Goal: Task Accomplishment & Management: Use online tool/utility

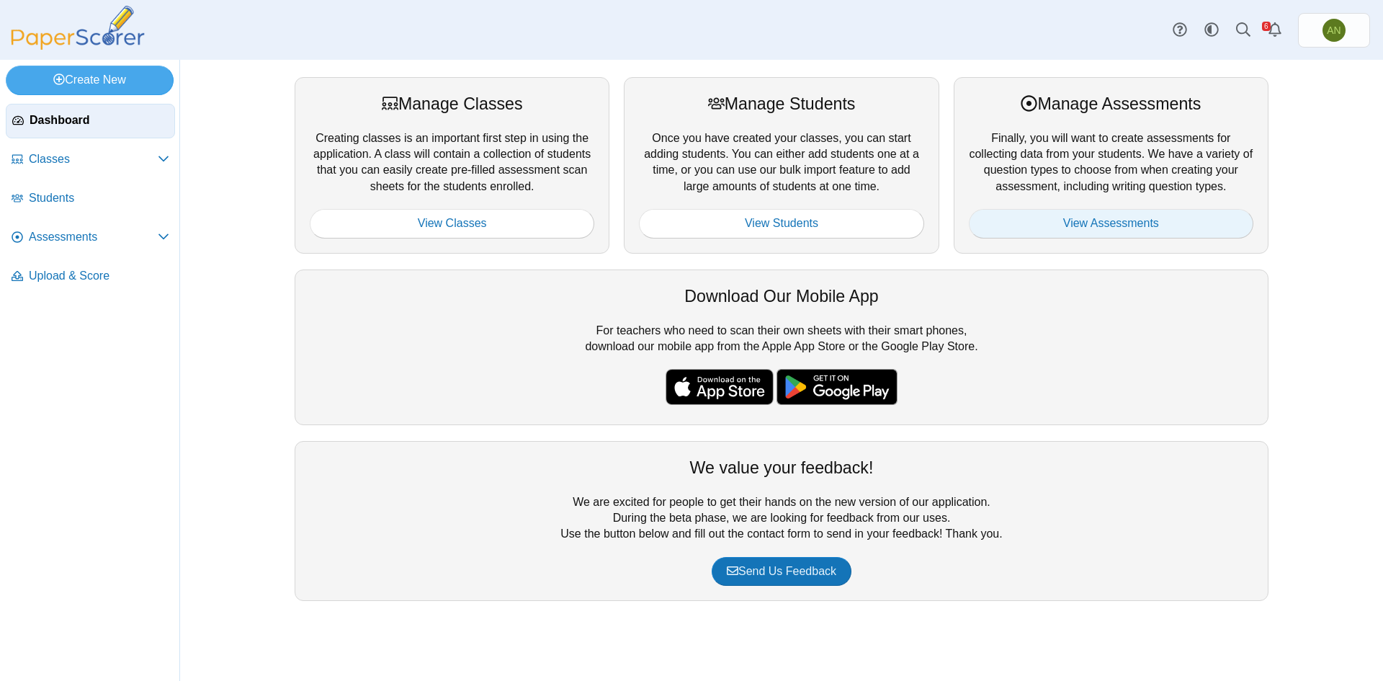
click at [1160, 220] on link "View Assessments" at bounding box center [1111, 223] width 285 height 29
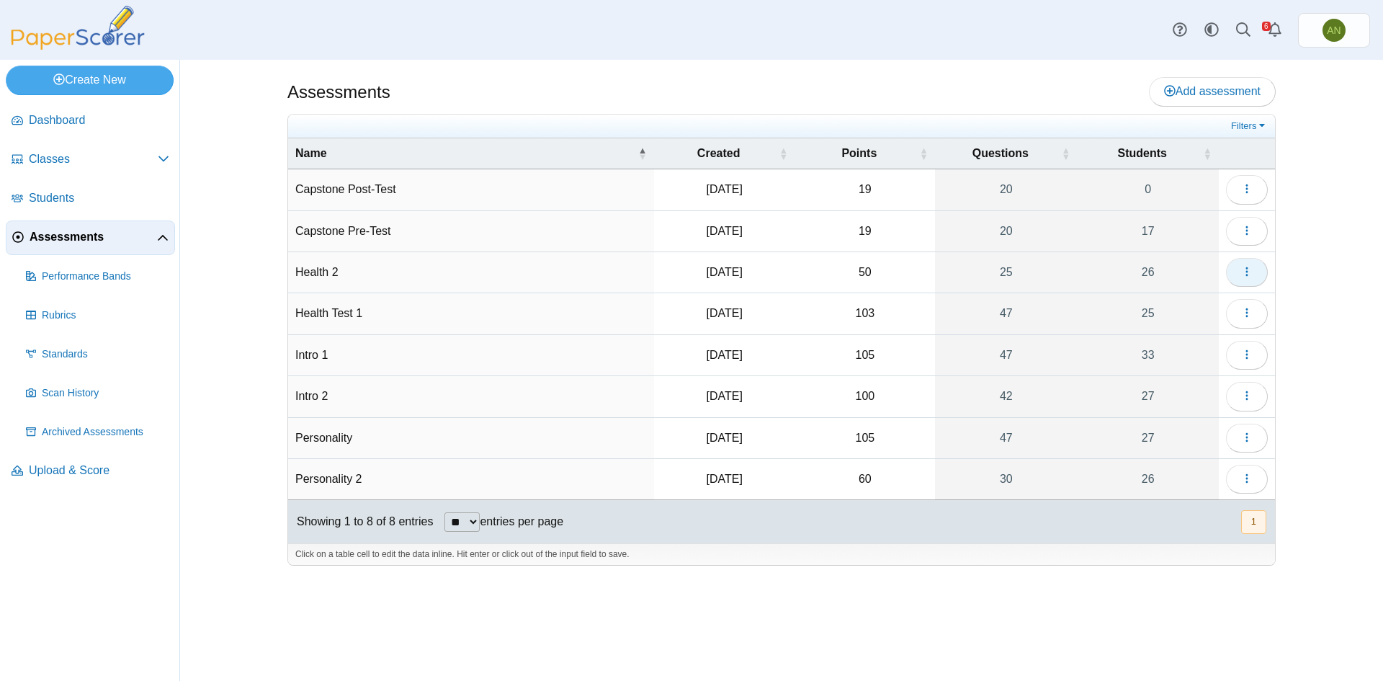
click at [1248, 274] on icon "button" at bounding box center [1247, 272] width 12 height 12
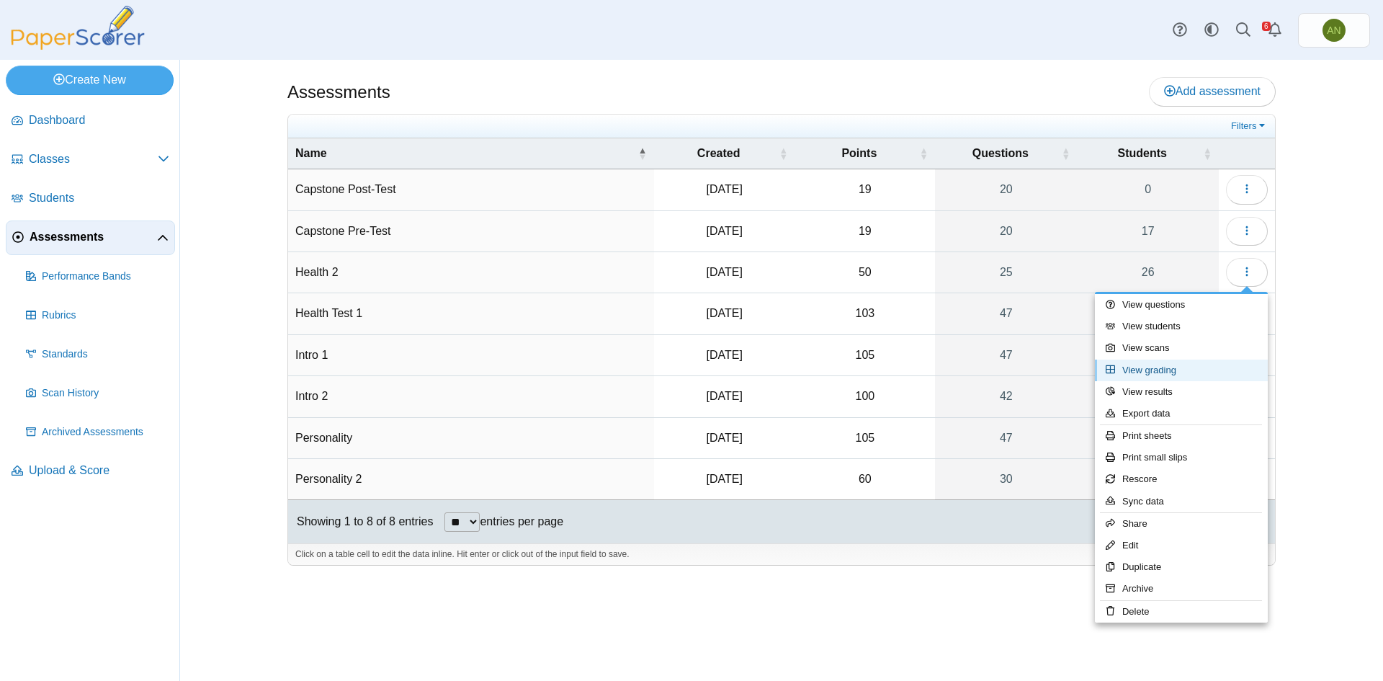
click at [1154, 367] on link "View grading" at bounding box center [1181, 370] width 173 height 22
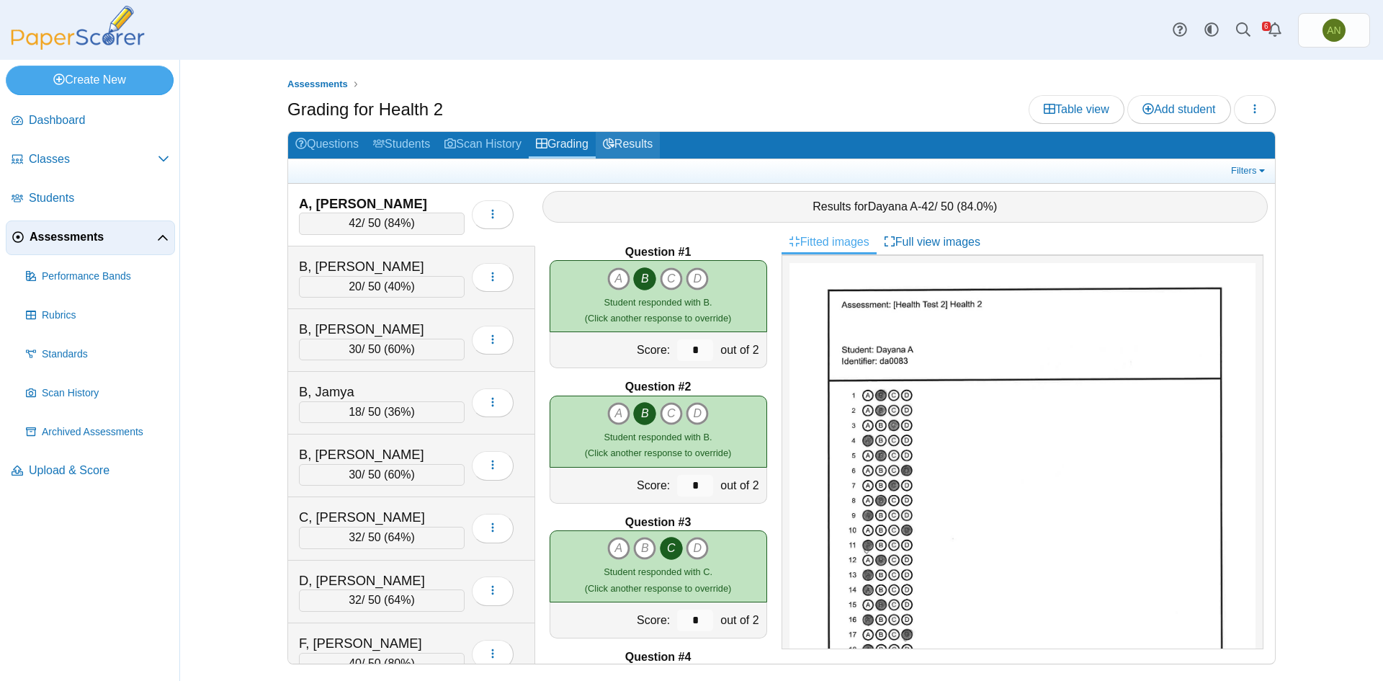
click at [625, 140] on link "Results" at bounding box center [628, 145] width 64 height 27
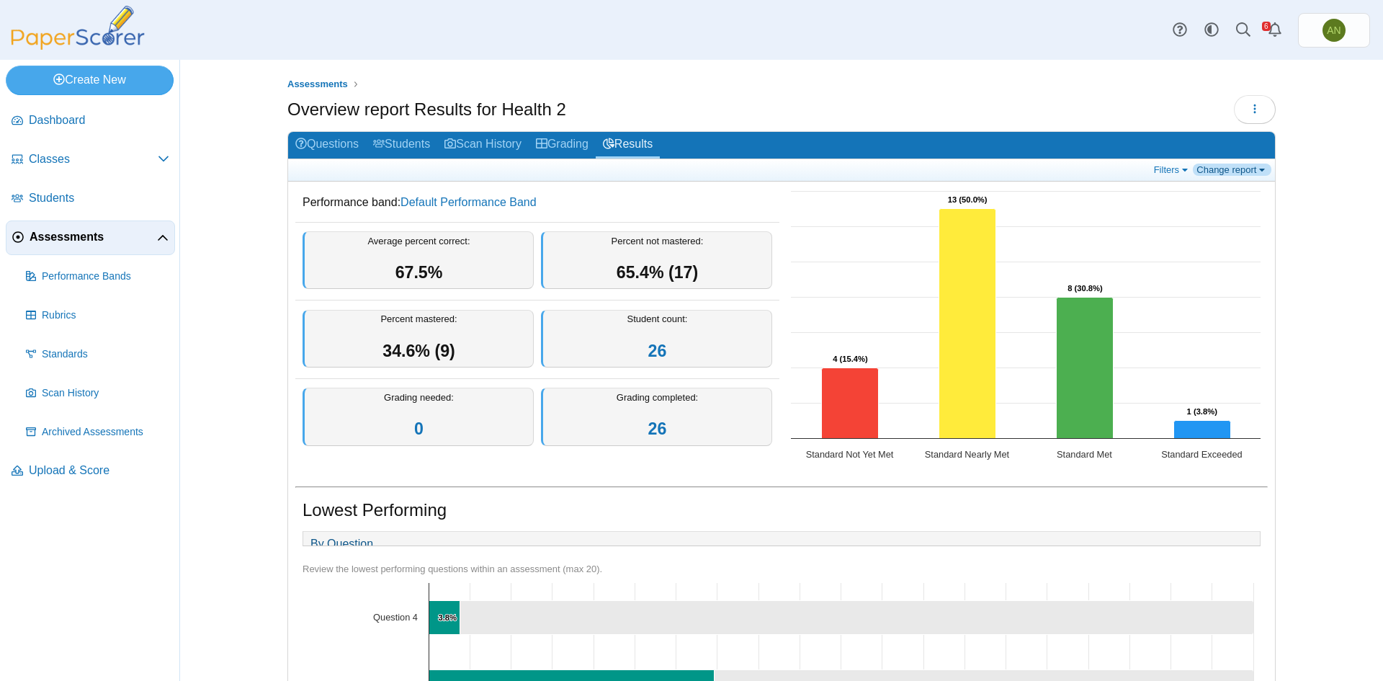
click at [1206, 166] on link "Change report" at bounding box center [1232, 170] width 79 height 12
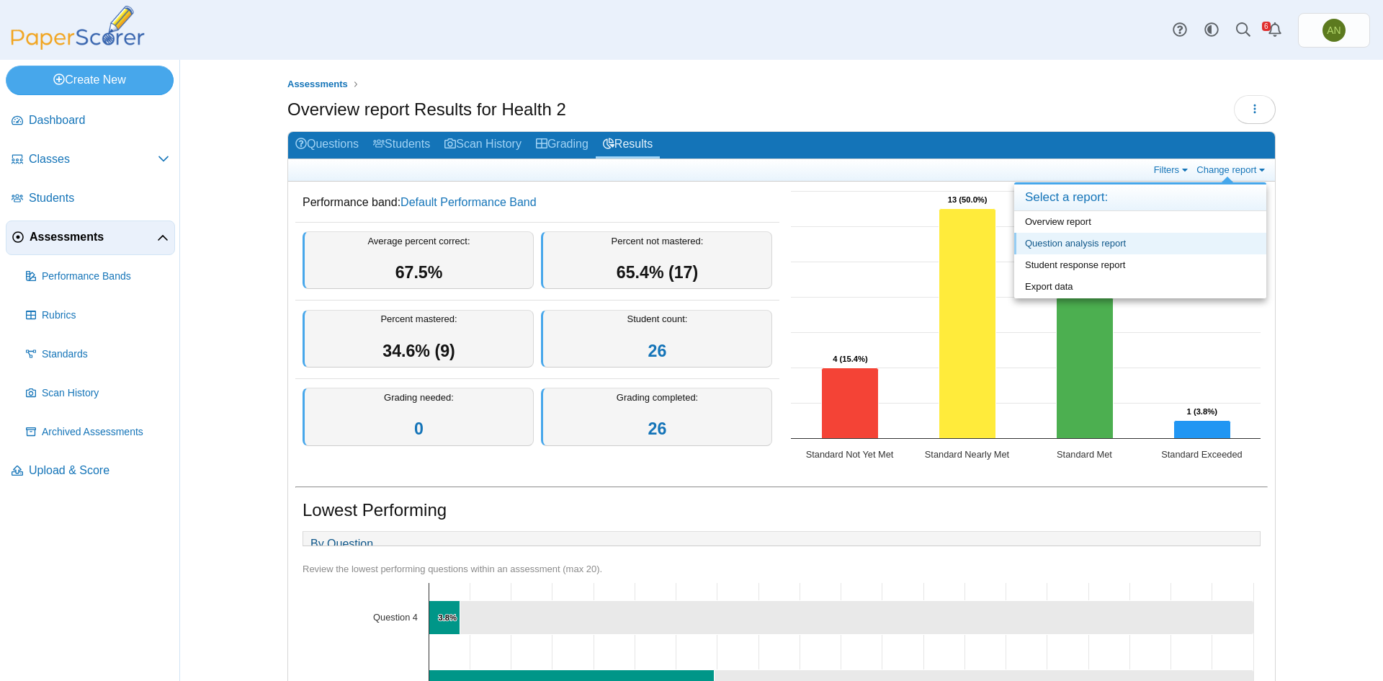
click at [1128, 243] on link "Question analysis report" at bounding box center [1140, 244] width 252 height 22
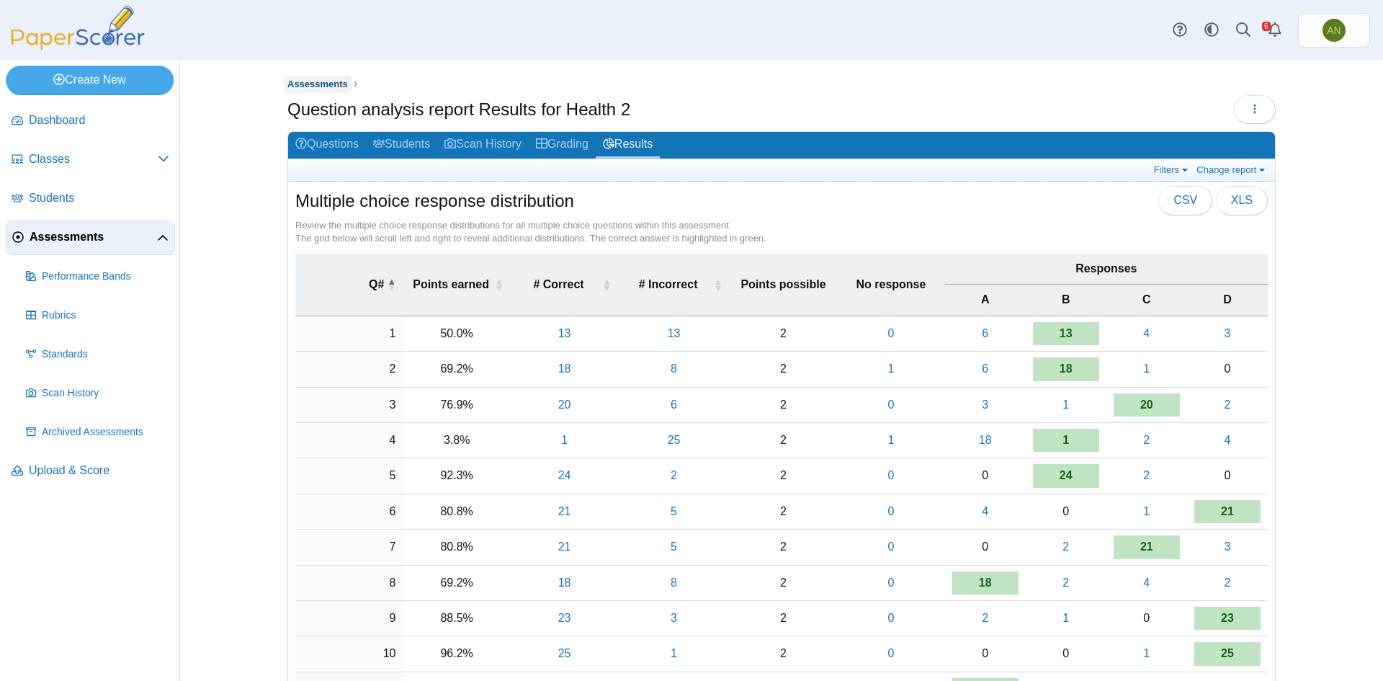
click at [320, 80] on span "Assessments" at bounding box center [317, 84] width 61 height 11
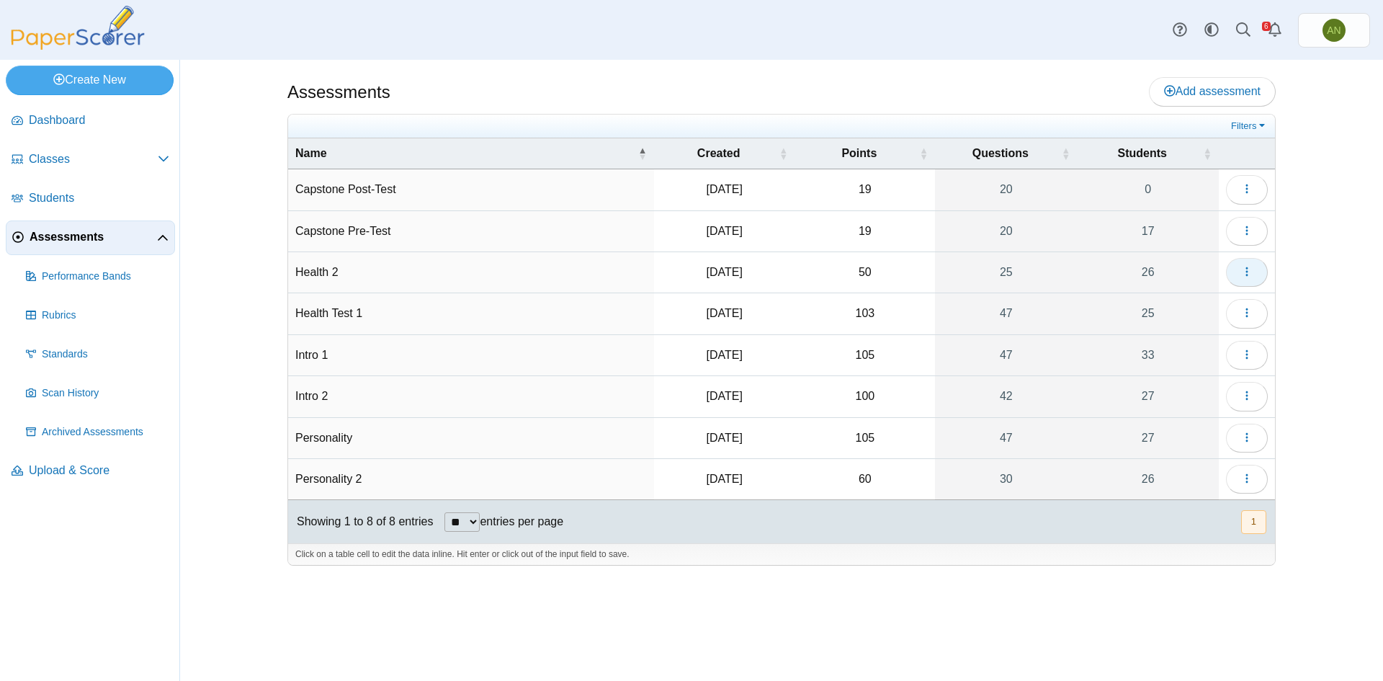
click at [1247, 277] on icon "button" at bounding box center [1247, 272] width 12 height 12
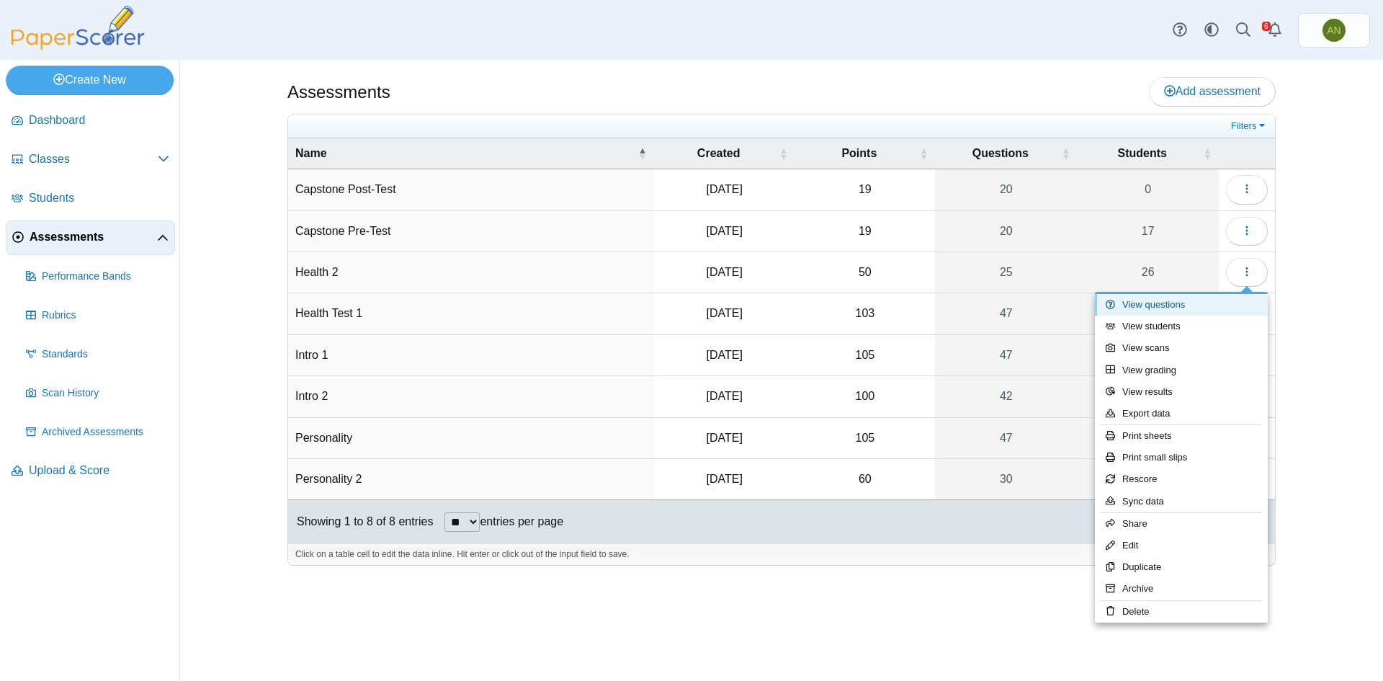
click at [1124, 307] on link "View questions" at bounding box center [1181, 305] width 173 height 22
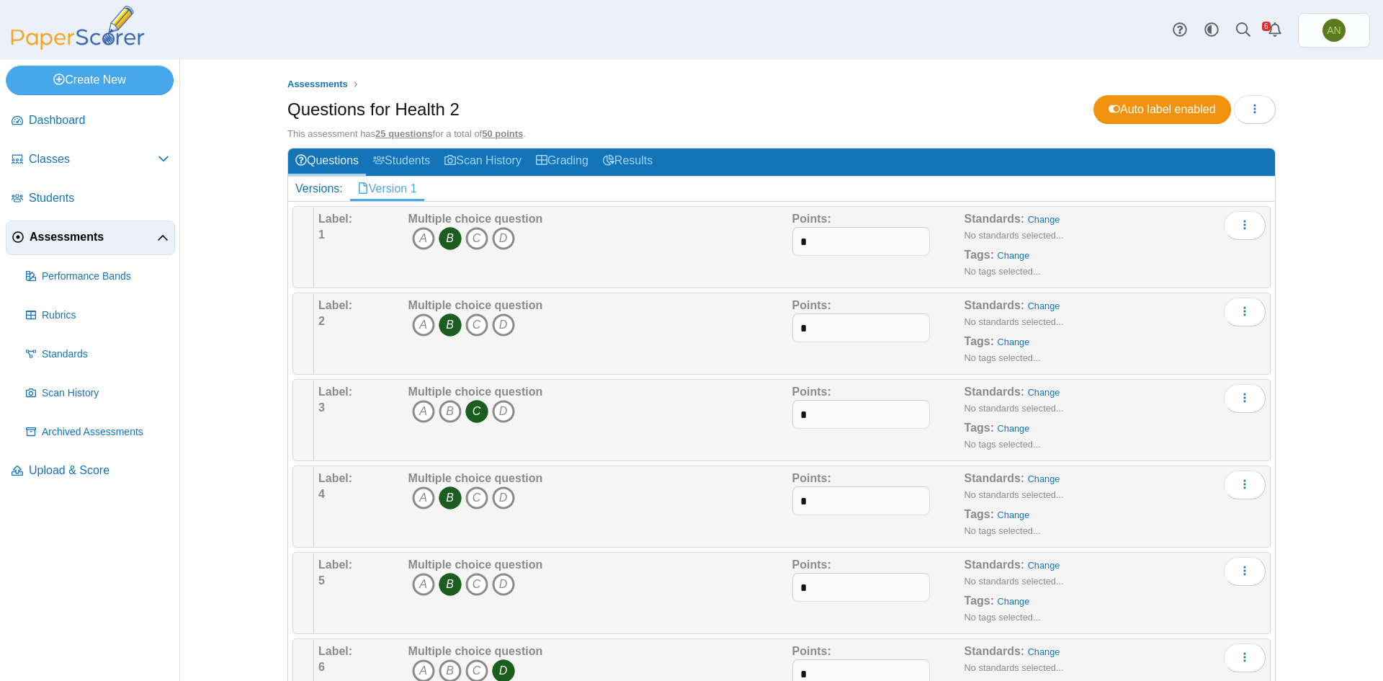
scroll to position [72, 0]
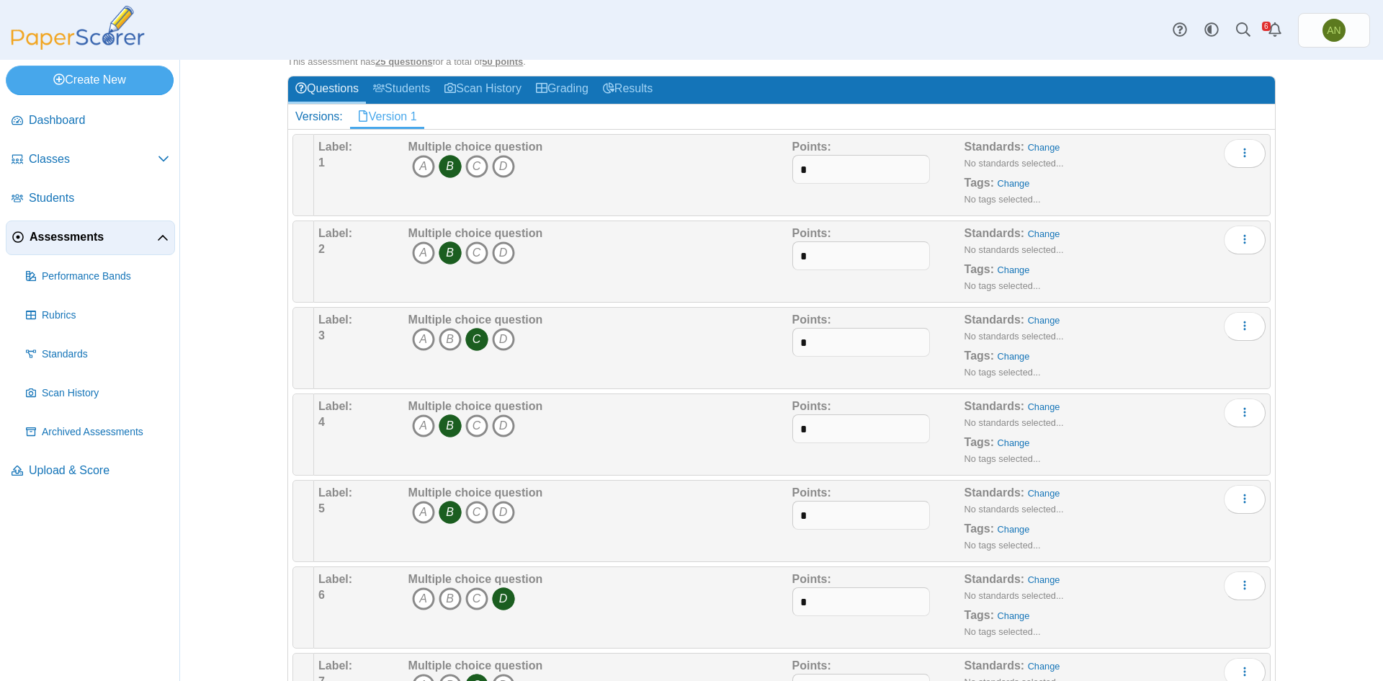
click at [444, 425] on icon "B" at bounding box center [450, 425] width 23 height 23
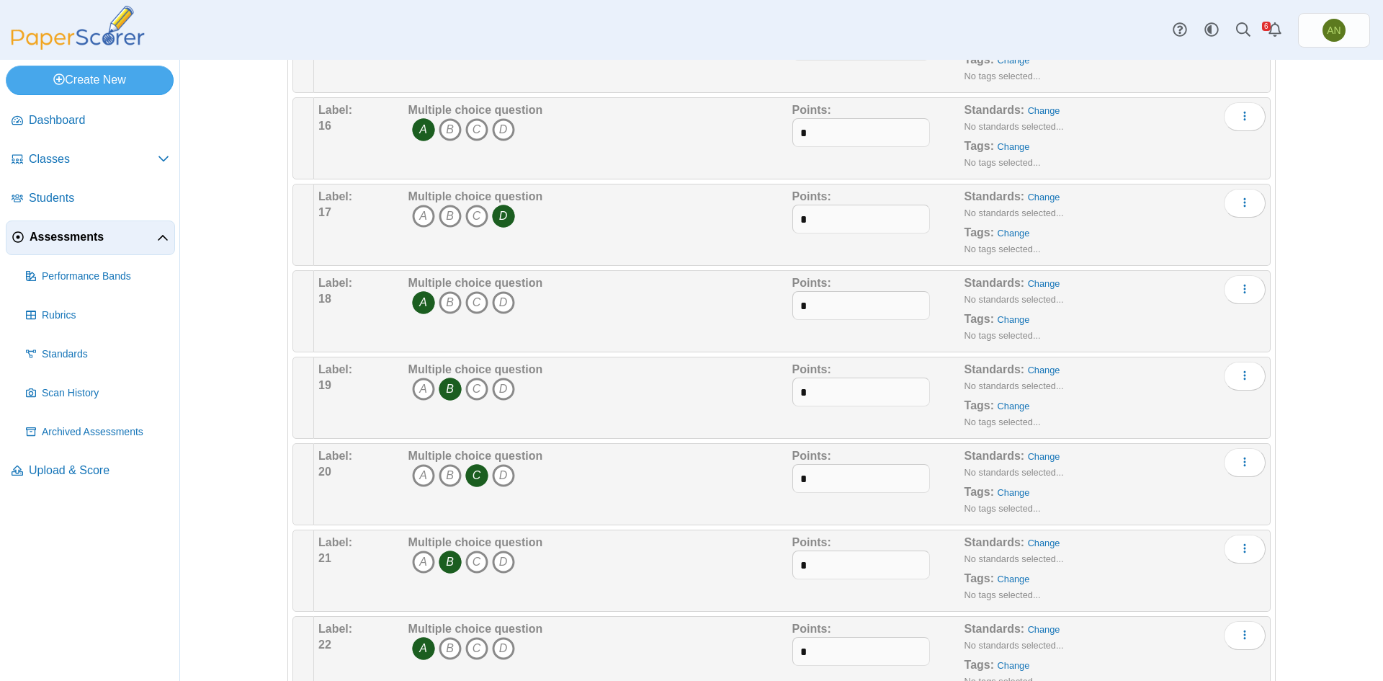
scroll to position [1441, 0]
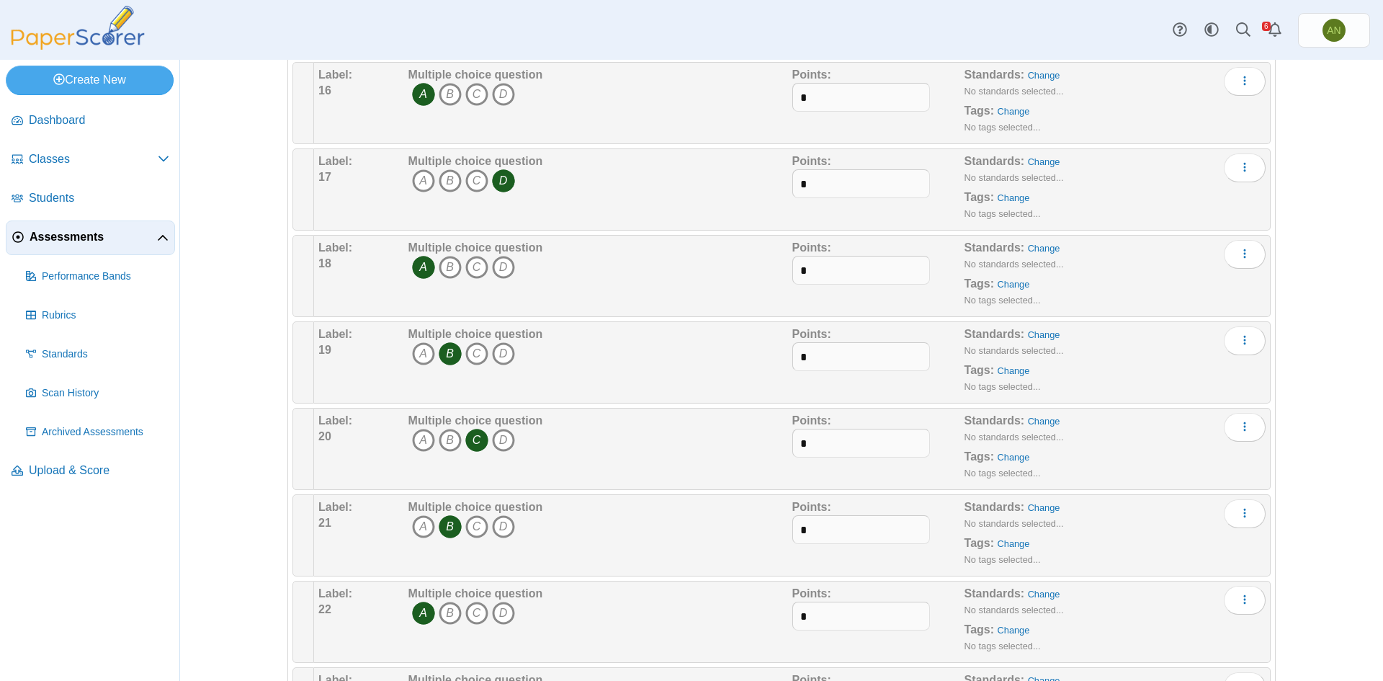
click at [444, 529] on icon "B" at bounding box center [450, 526] width 23 height 23
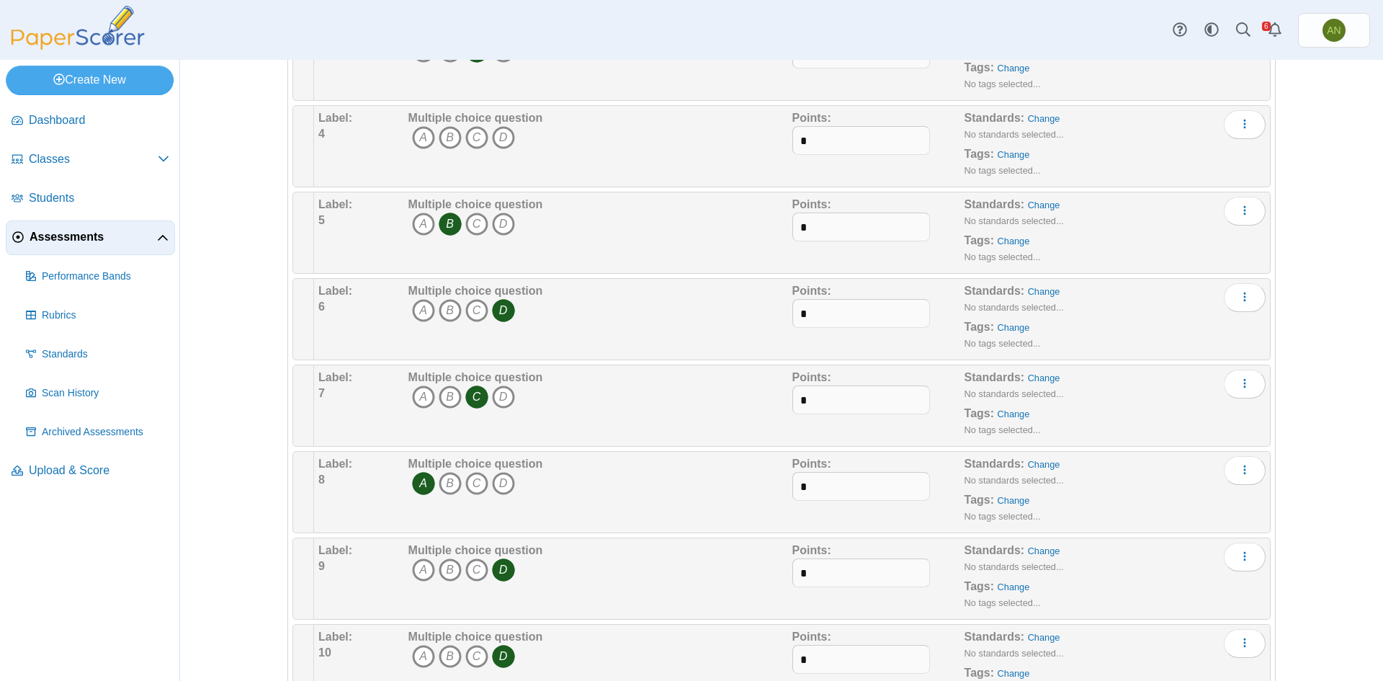
scroll to position [0, 0]
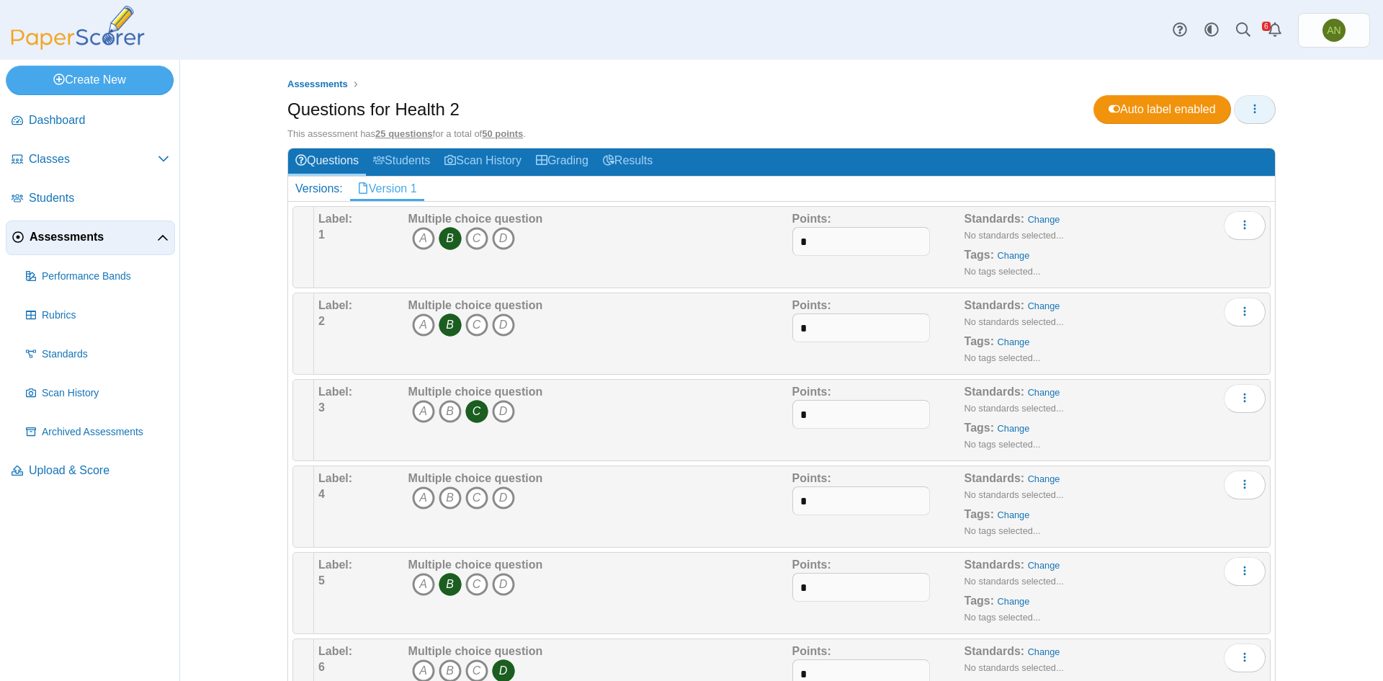
click at [1252, 115] on span "button" at bounding box center [1255, 109] width 12 height 12
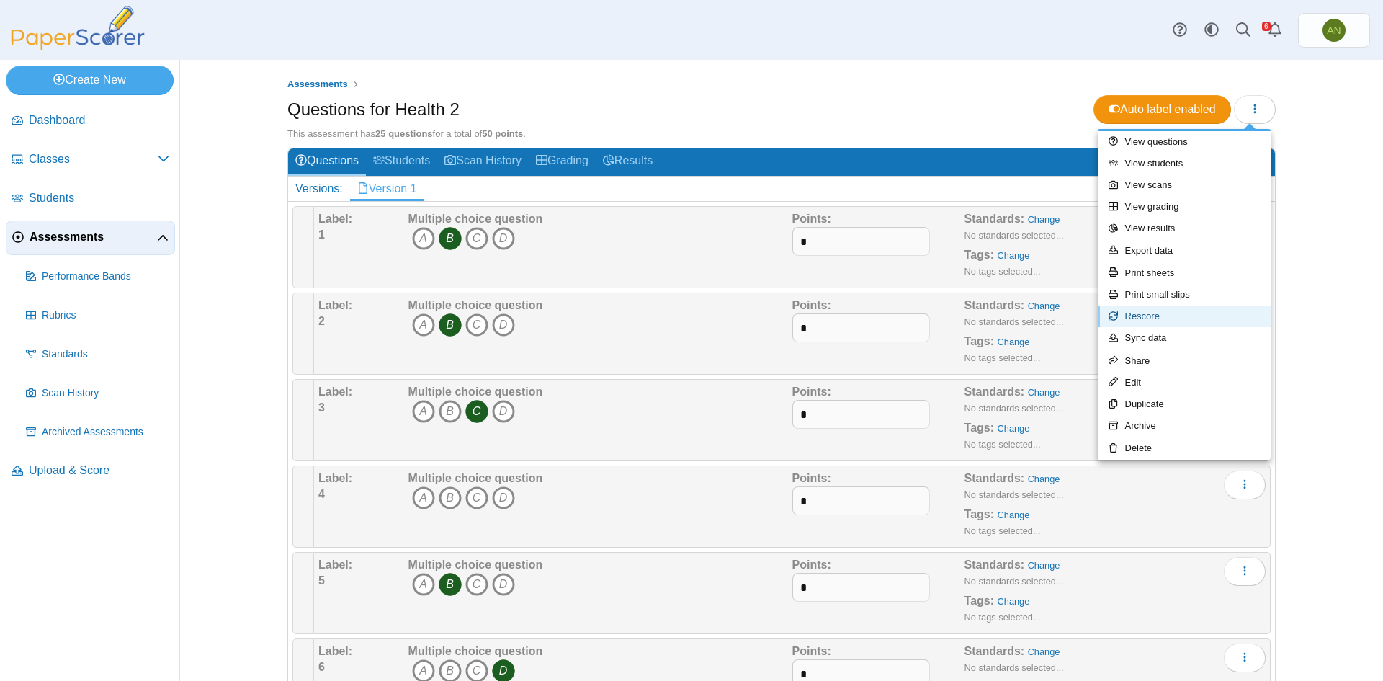
click at [1183, 318] on link "Rescore" at bounding box center [1184, 316] width 173 height 22
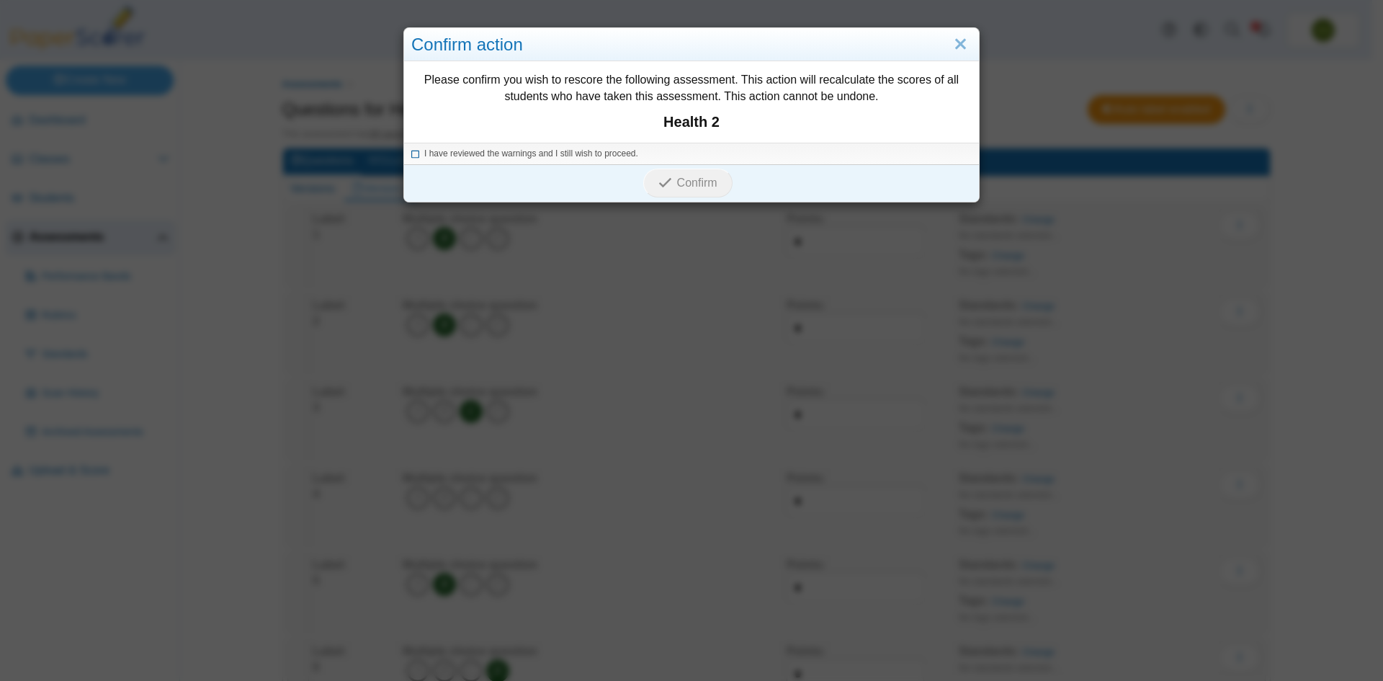
click at [412, 156] on icon at bounding box center [415, 152] width 9 height 8
click at [681, 181] on span "Confirm" at bounding box center [697, 182] width 40 height 12
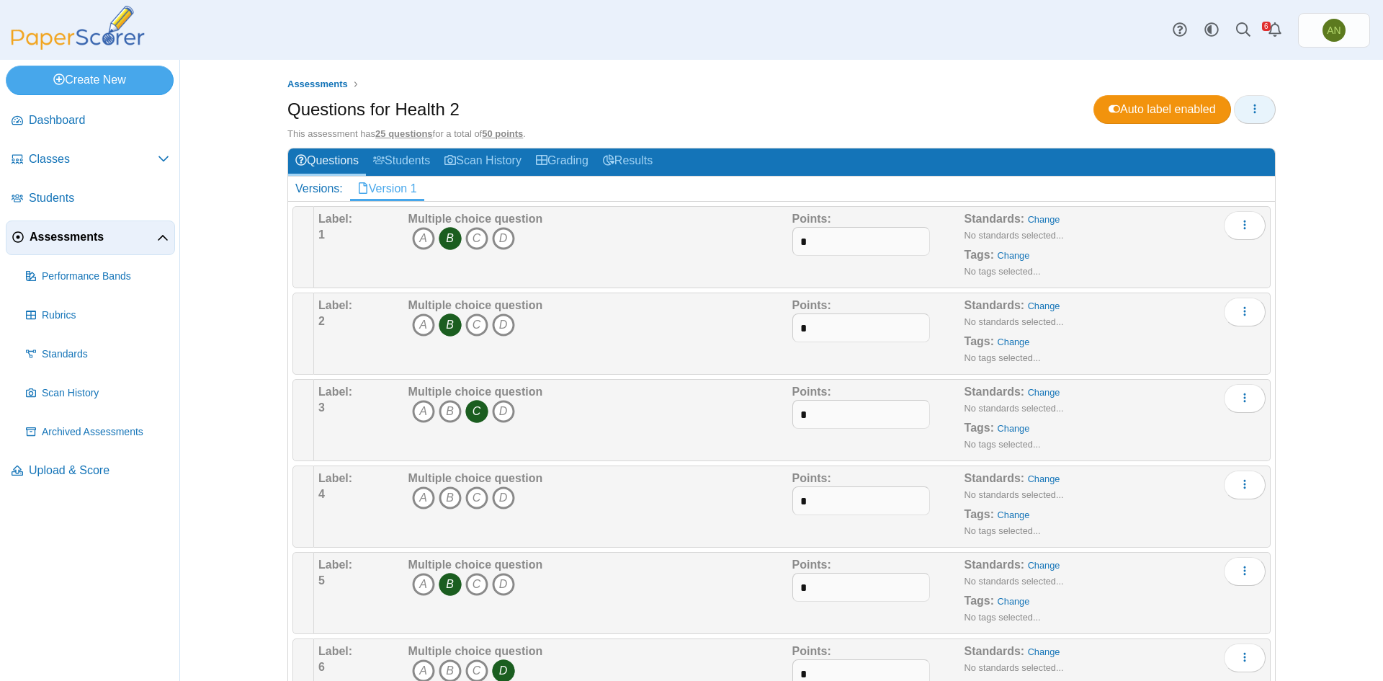
click at [1249, 112] on icon "button" at bounding box center [1255, 109] width 12 height 12
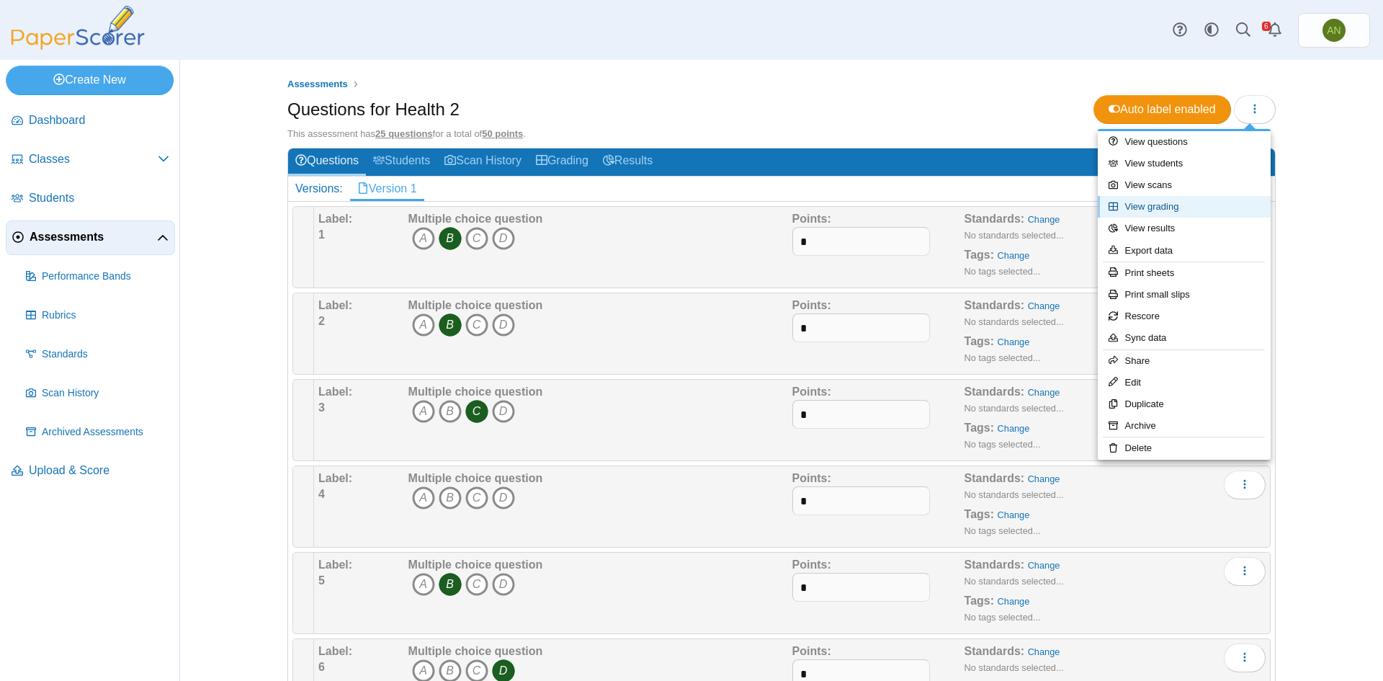
click at [1223, 205] on link "View grading" at bounding box center [1184, 207] width 173 height 22
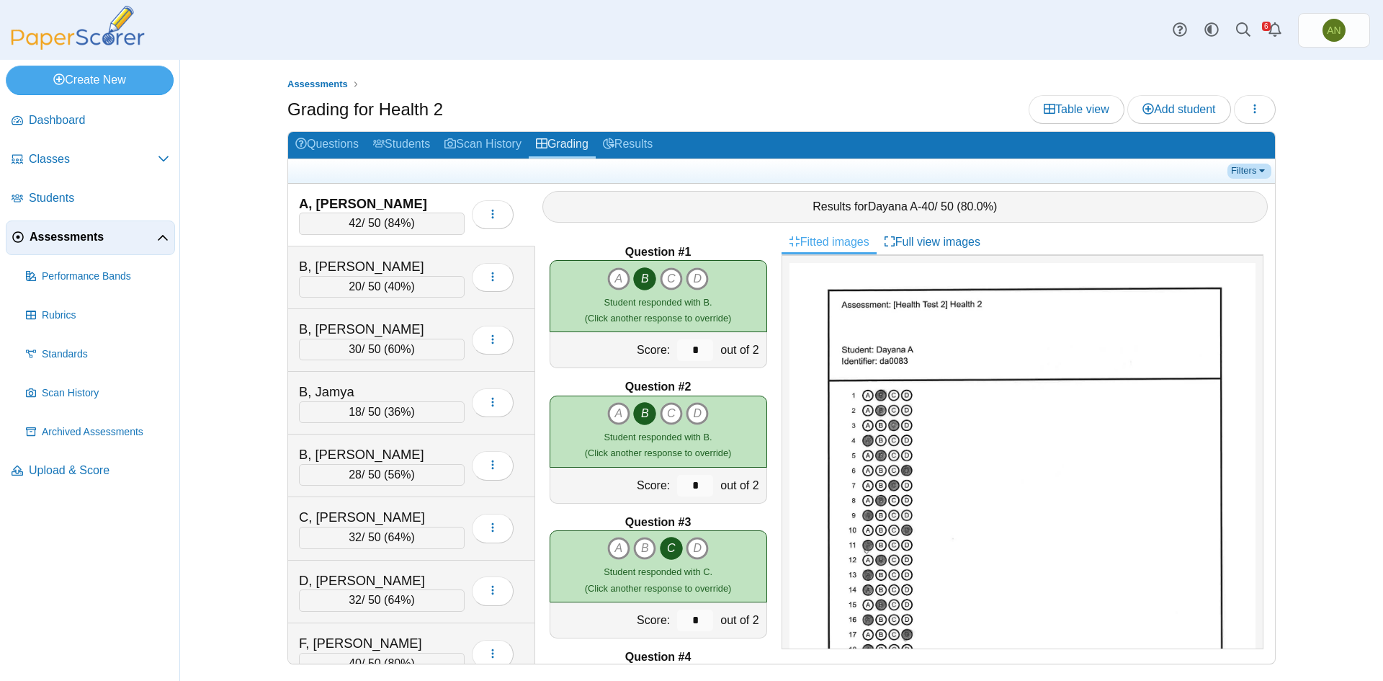
click at [1247, 175] on link "Filters" at bounding box center [1249, 171] width 44 height 14
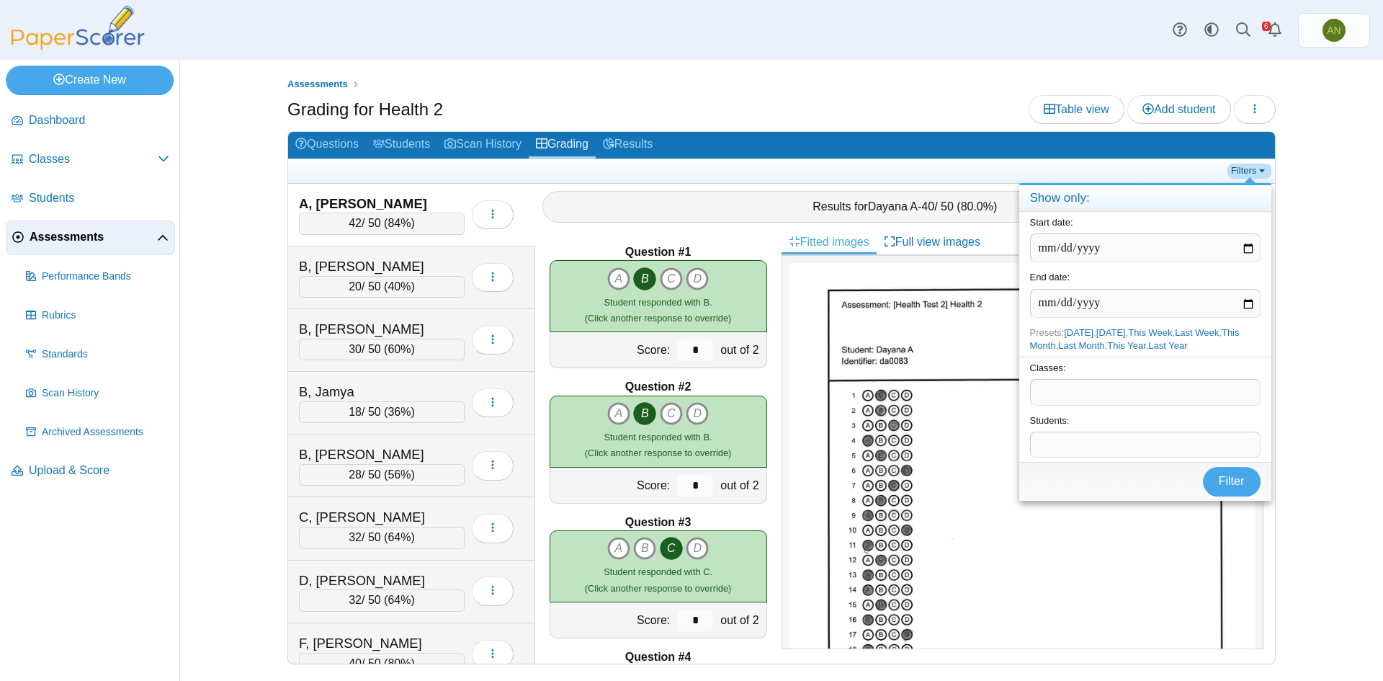
click at [1247, 175] on link "Filters" at bounding box center [1249, 171] width 44 height 14
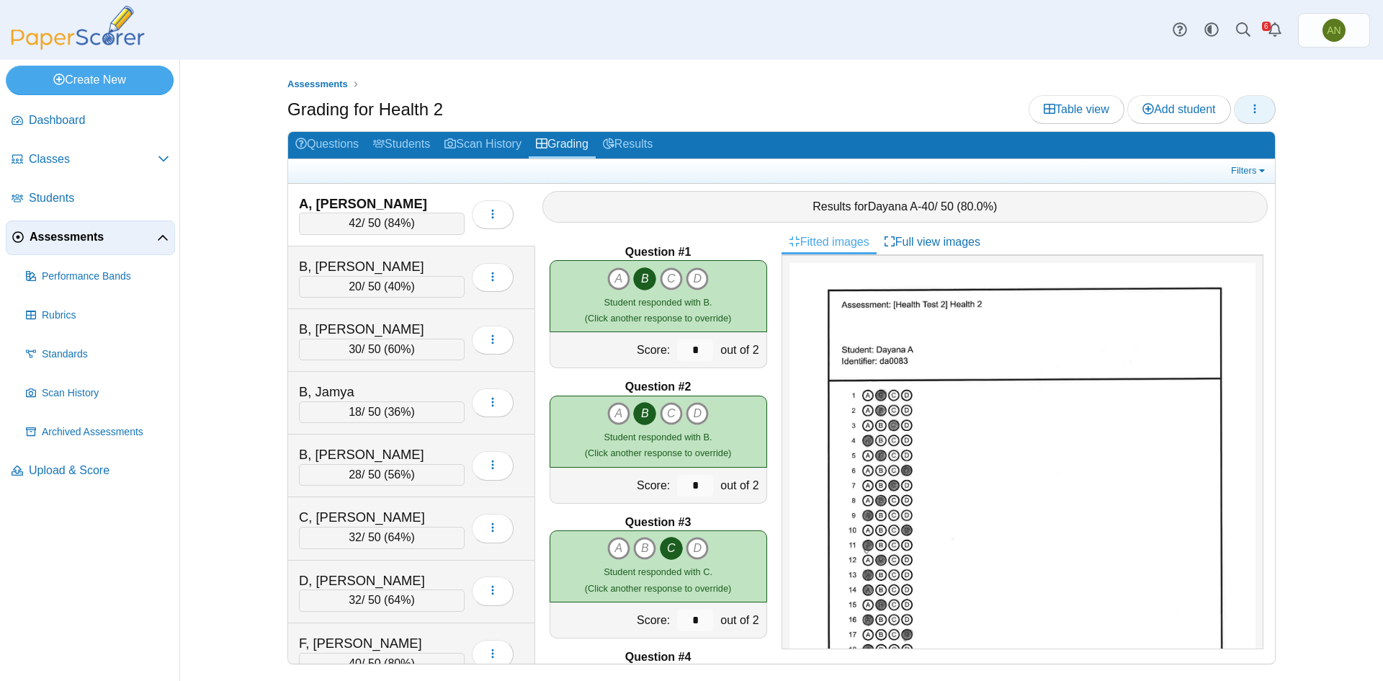
click at [1255, 113] on icon "button" at bounding box center [1255, 109] width 12 height 12
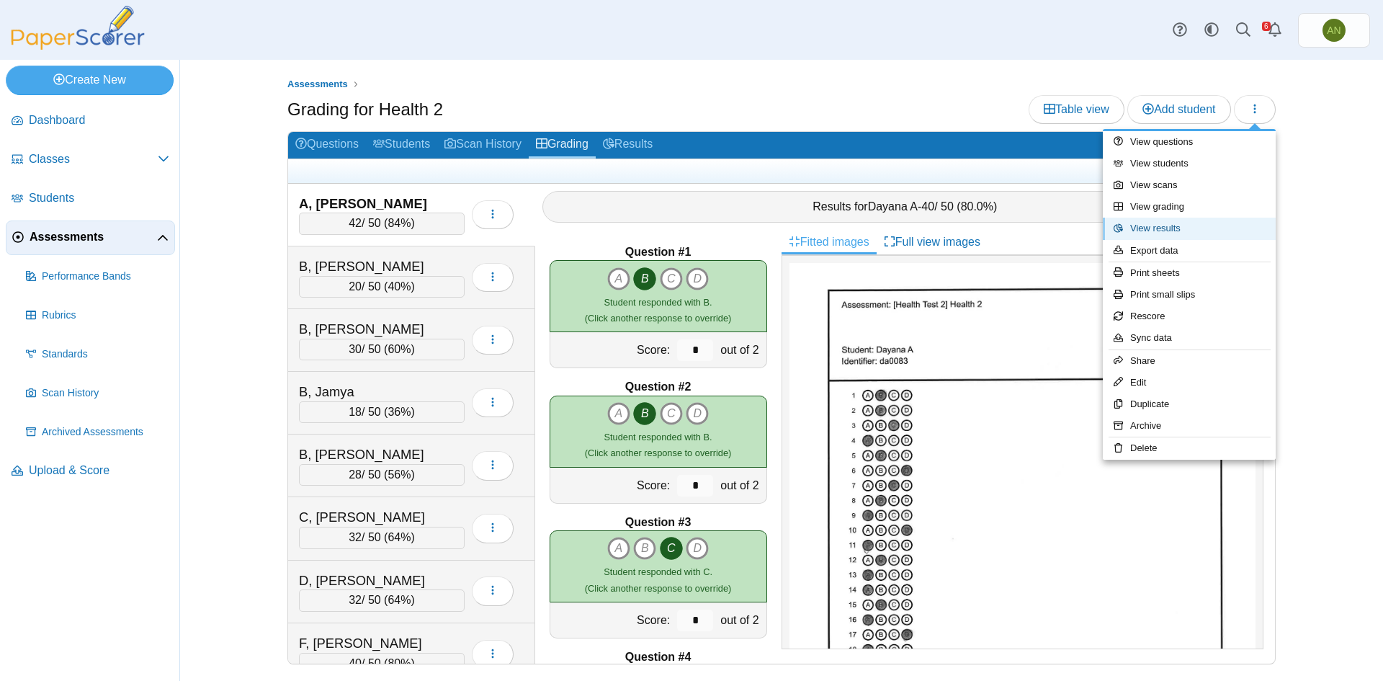
click at [1217, 228] on link "View results" at bounding box center [1189, 229] width 173 height 22
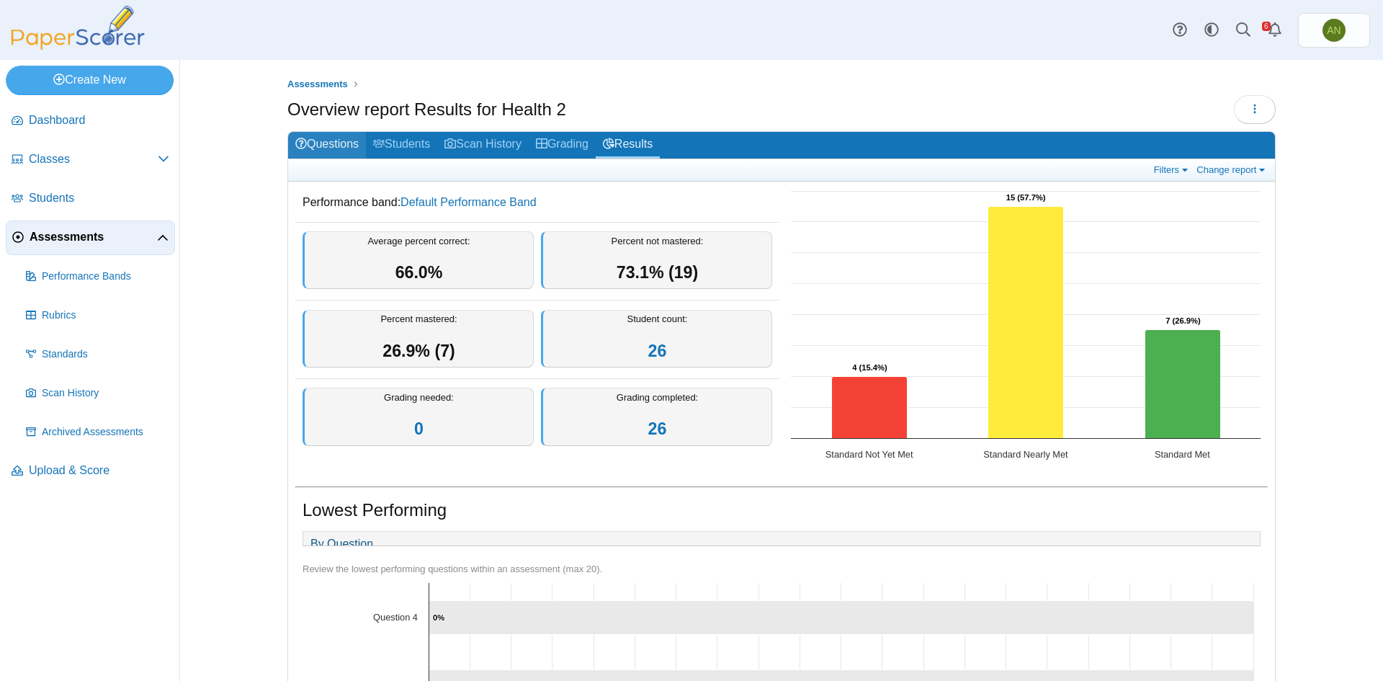
click at [324, 145] on link "Questions" at bounding box center [327, 145] width 78 height 27
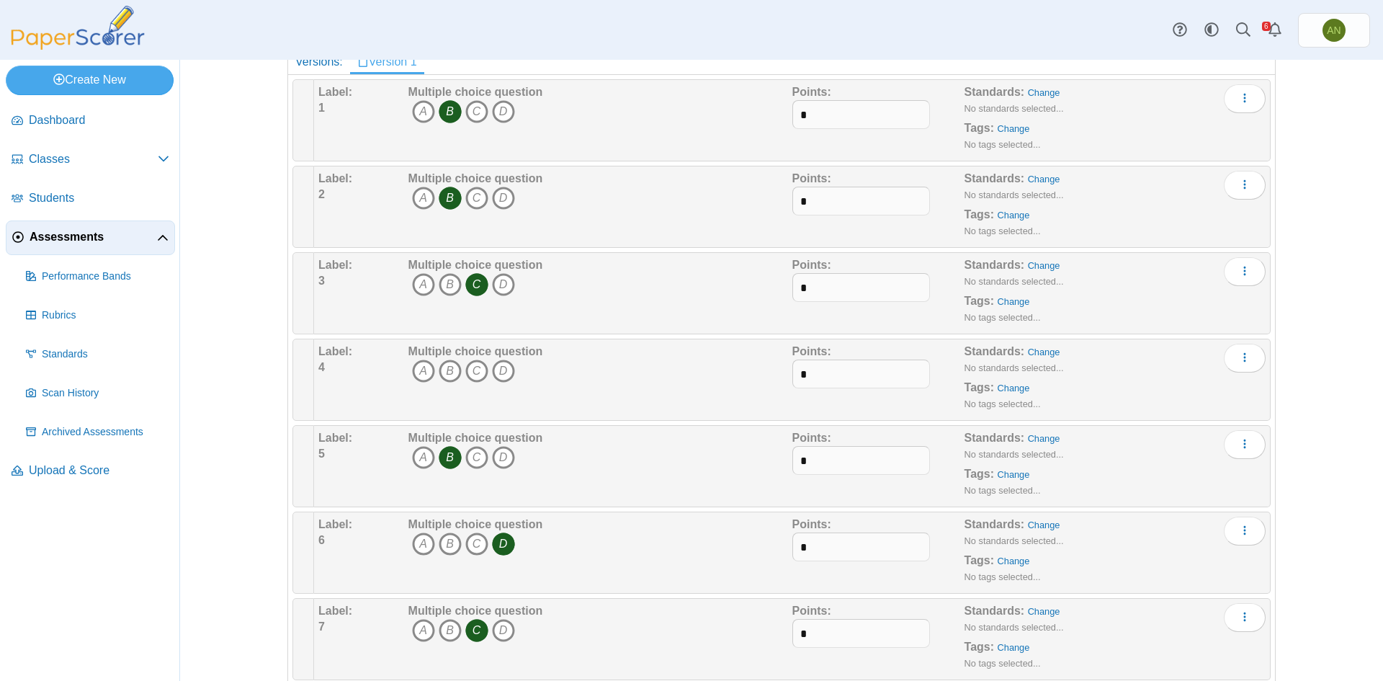
scroll to position [144, 0]
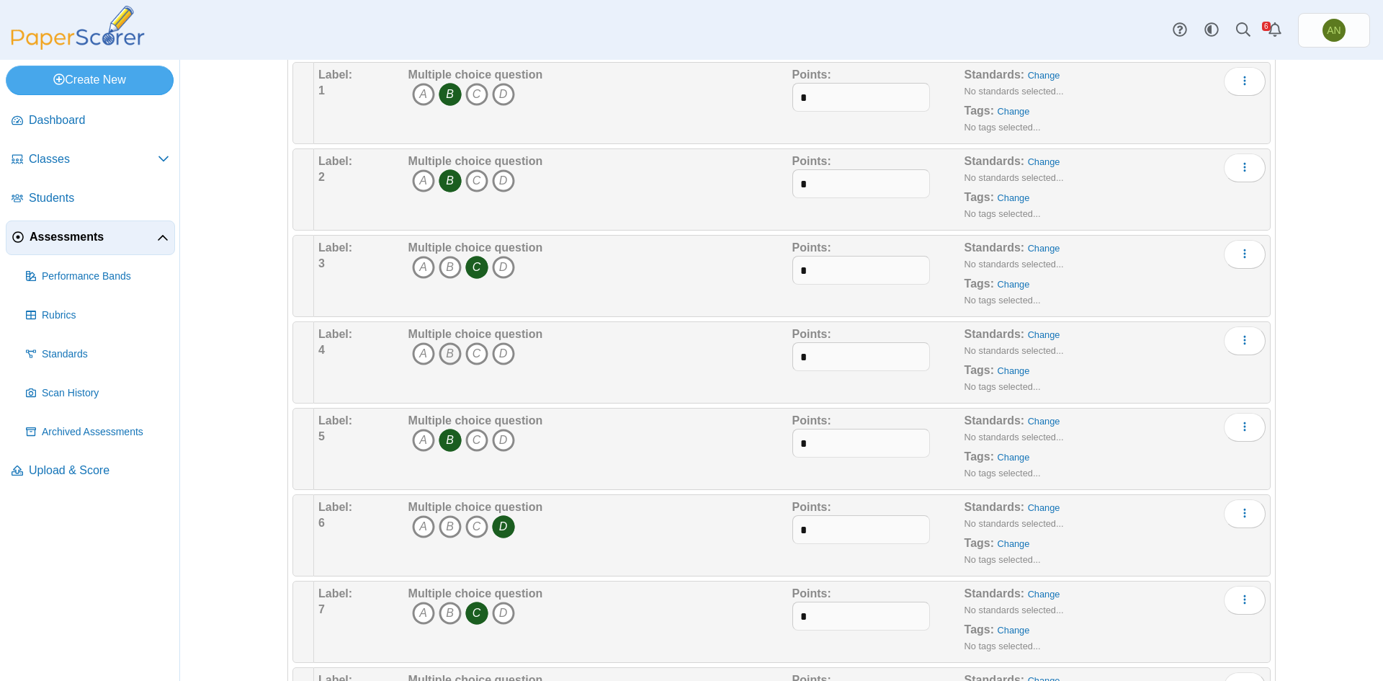
click at [447, 354] on icon "B" at bounding box center [450, 353] width 23 height 23
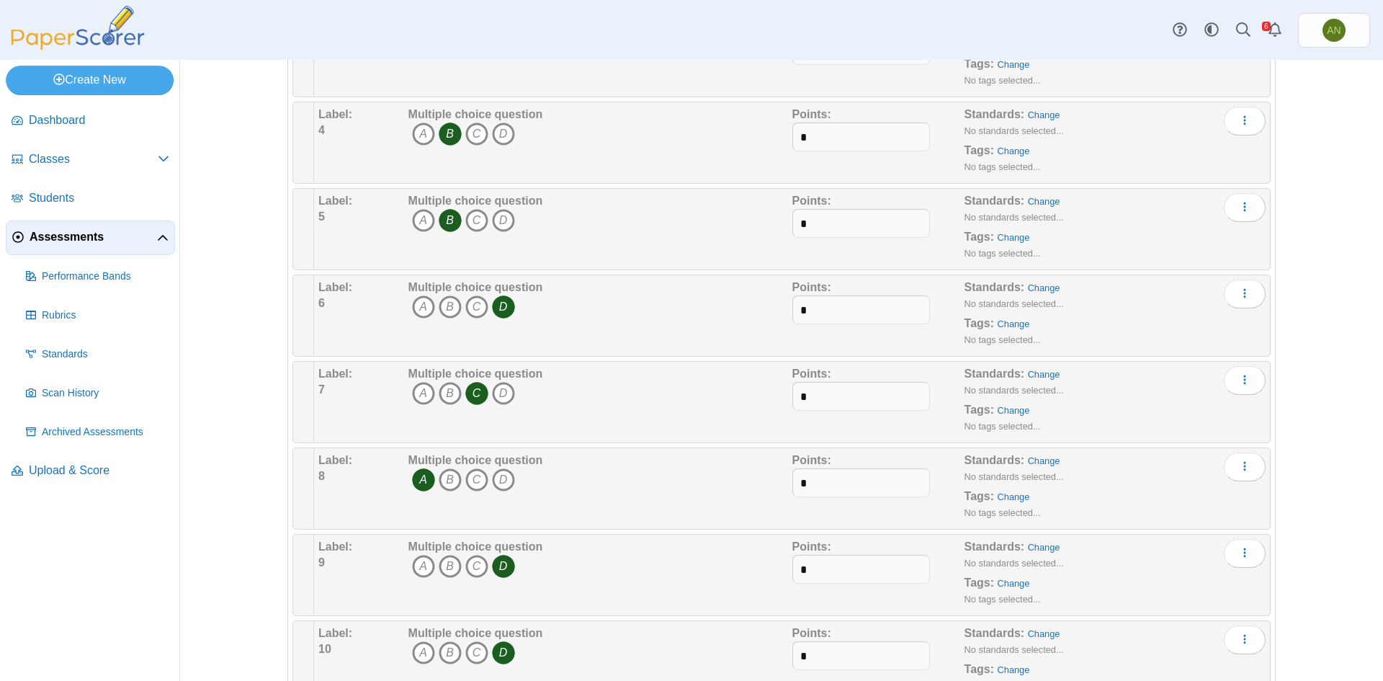
scroll to position [360, 0]
click at [475, 132] on icon "C" at bounding box center [476, 137] width 23 height 23
click at [447, 132] on icon "B" at bounding box center [450, 137] width 23 height 23
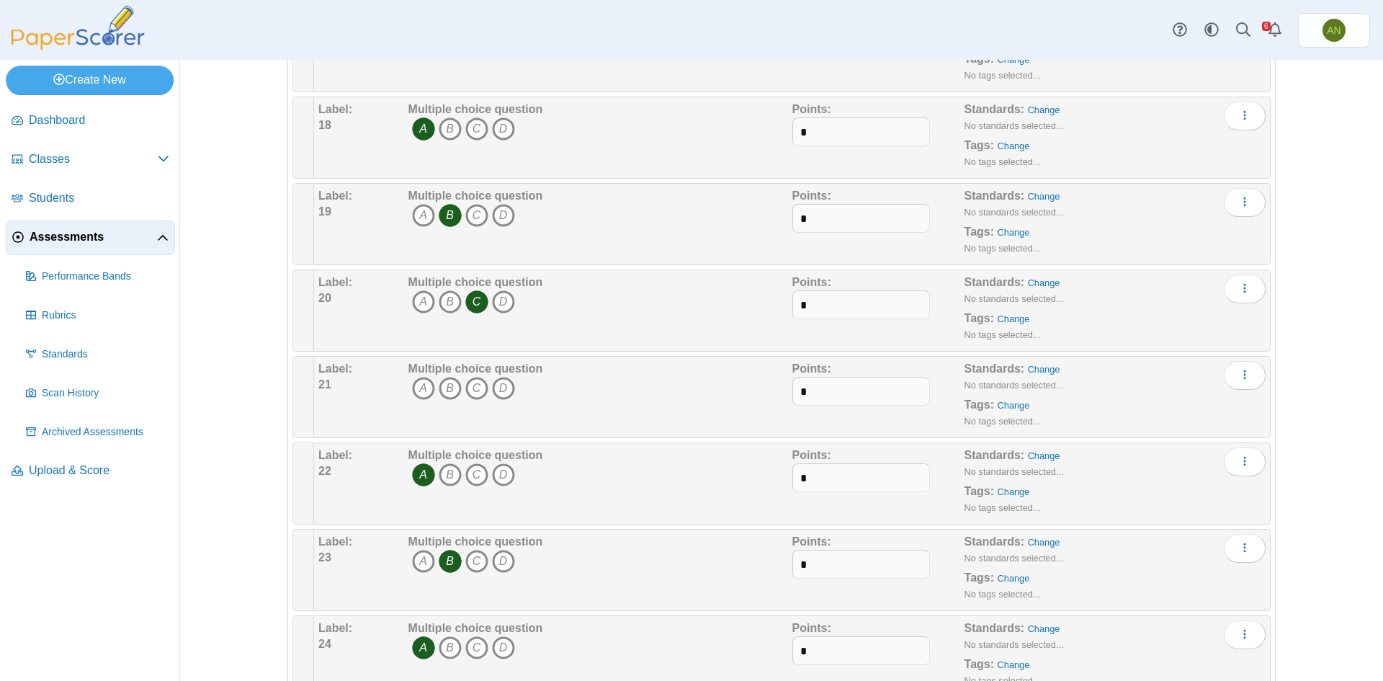
scroll to position [1715, 0]
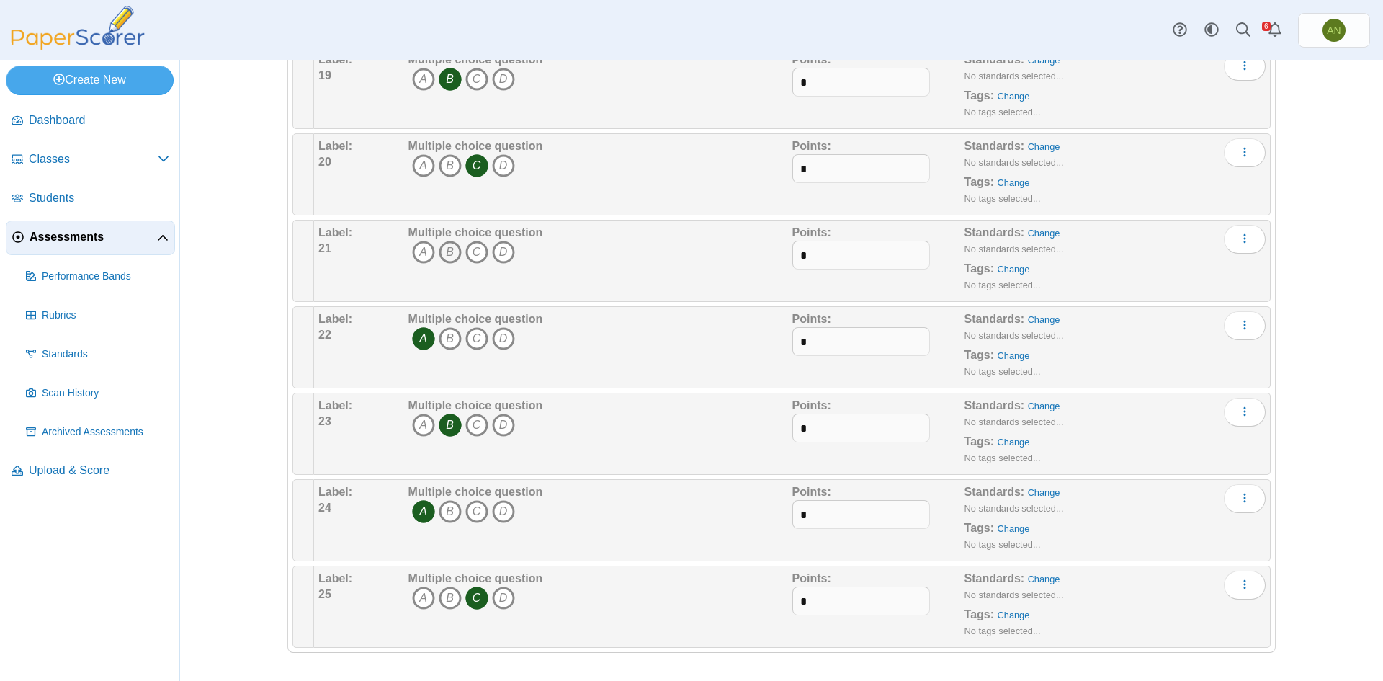
click at [447, 254] on icon "B" at bounding box center [450, 252] width 23 height 23
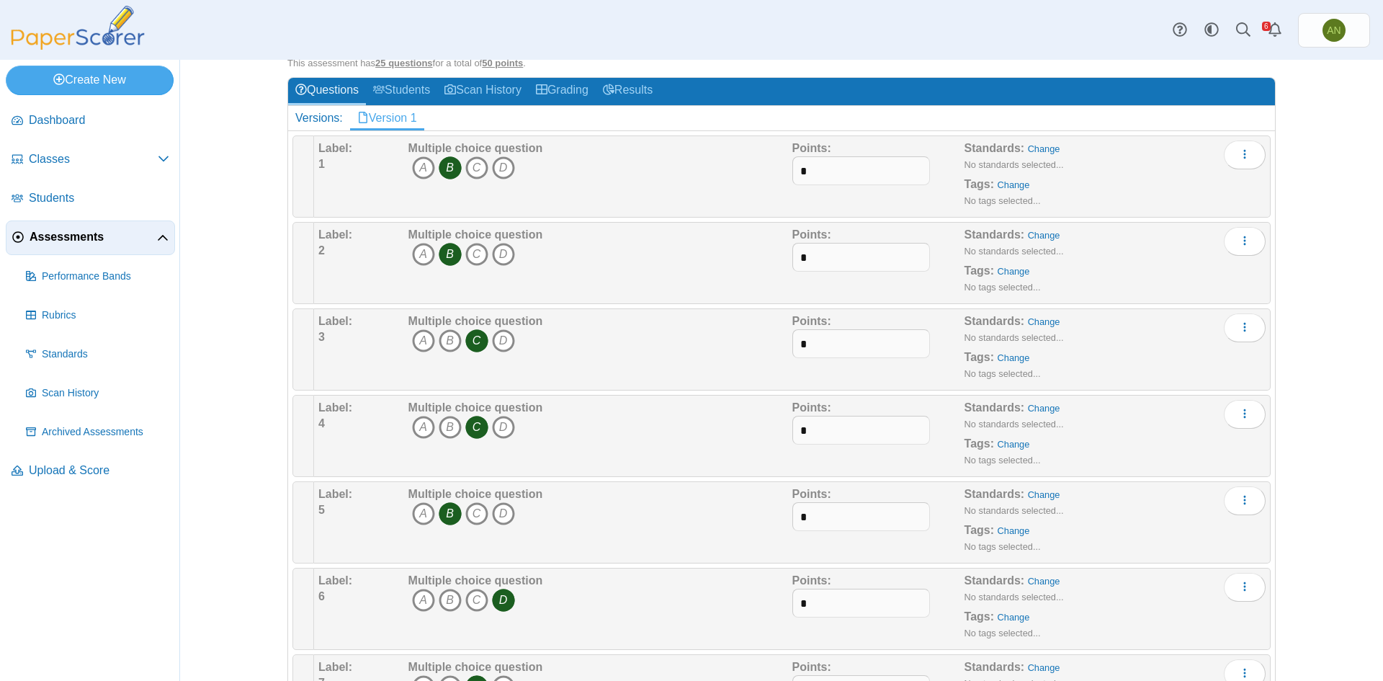
scroll to position [0, 0]
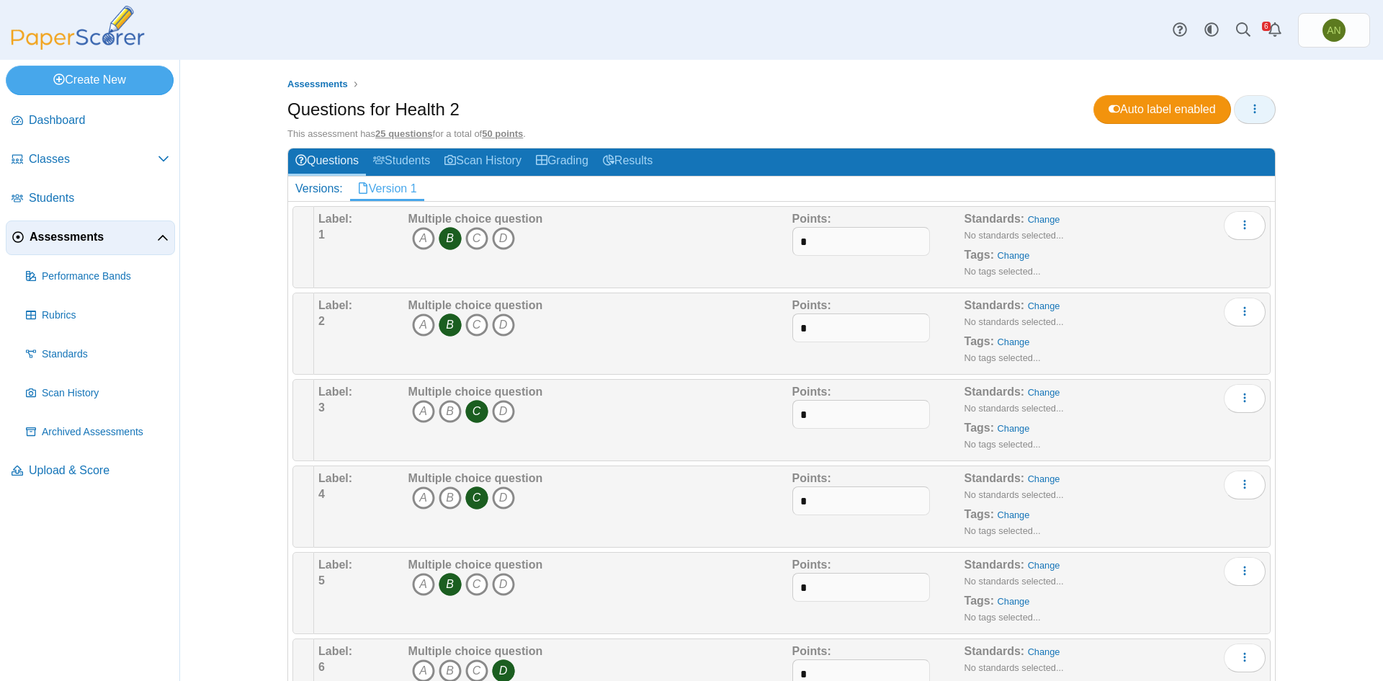
click at [1250, 104] on icon "button" at bounding box center [1255, 109] width 12 height 12
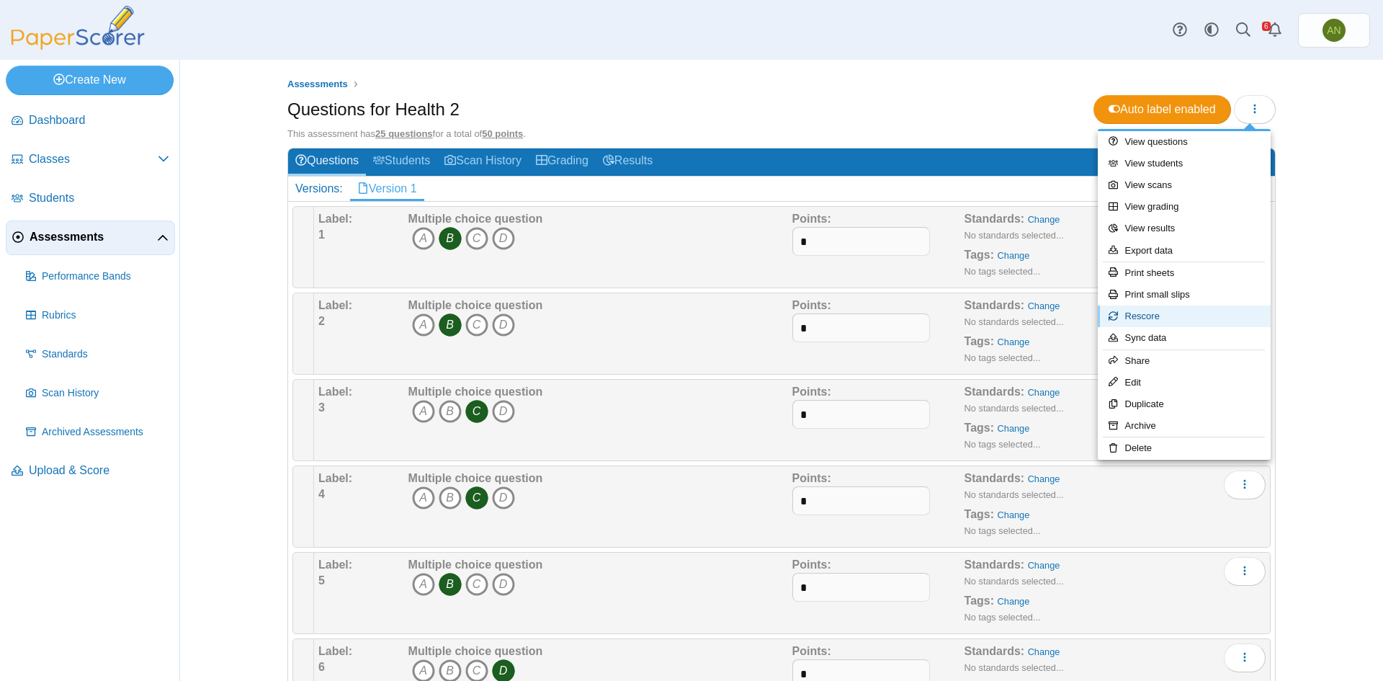
click at [1199, 316] on link "Rescore" at bounding box center [1184, 316] width 173 height 22
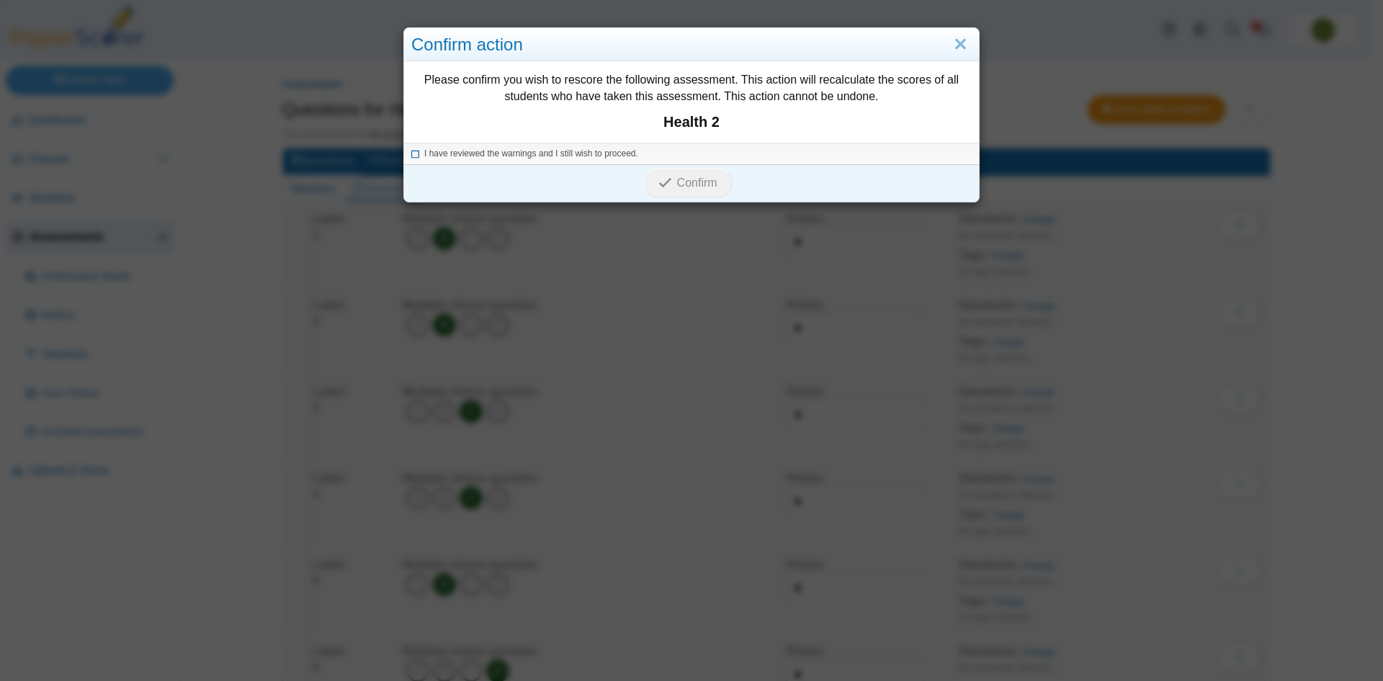
click at [411, 152] on icon at bounding box center [415, 152] width 9 height 8
click at [684, 178] on span "Confirm" at bounding box center [697, 182] width 40 height 12
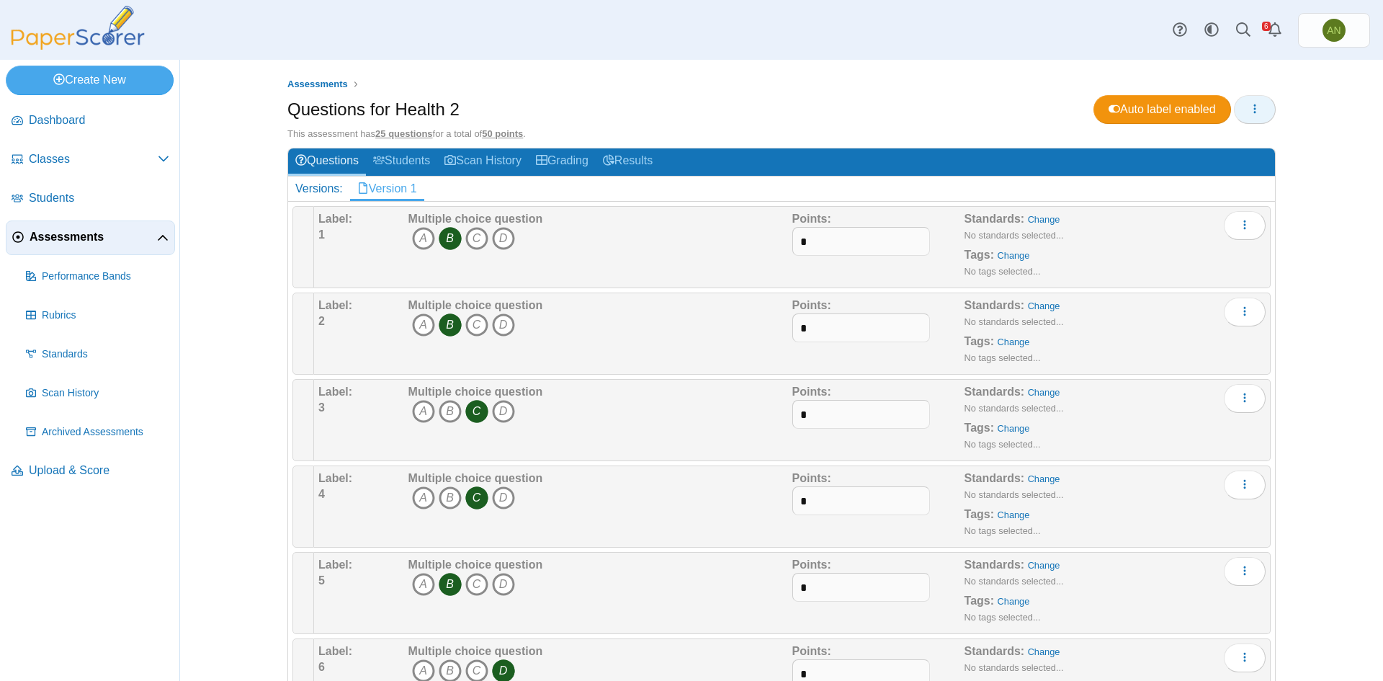
click at [1249, 107] on icon "button" at bounding box center [1255, 109] width 12 height 12
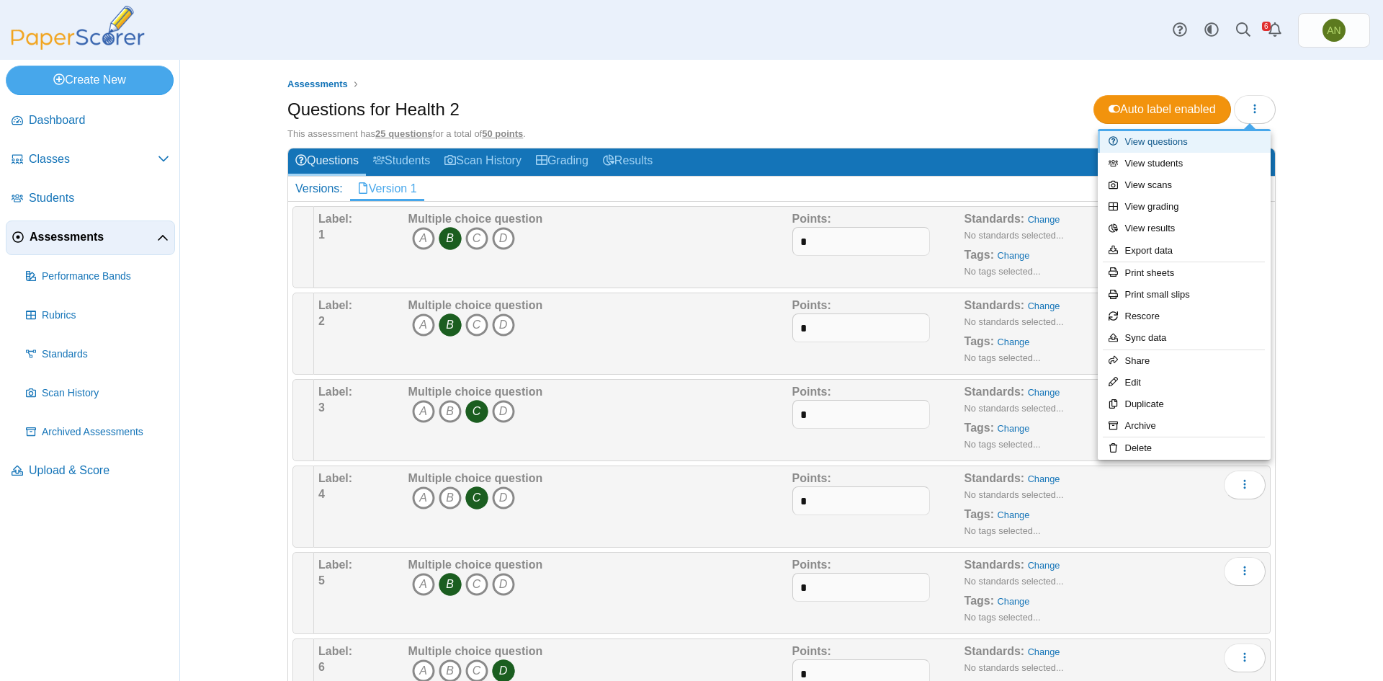
click at [1191, 141] on link "View questions" at bounding box center [1184, 142] width 173 height 22
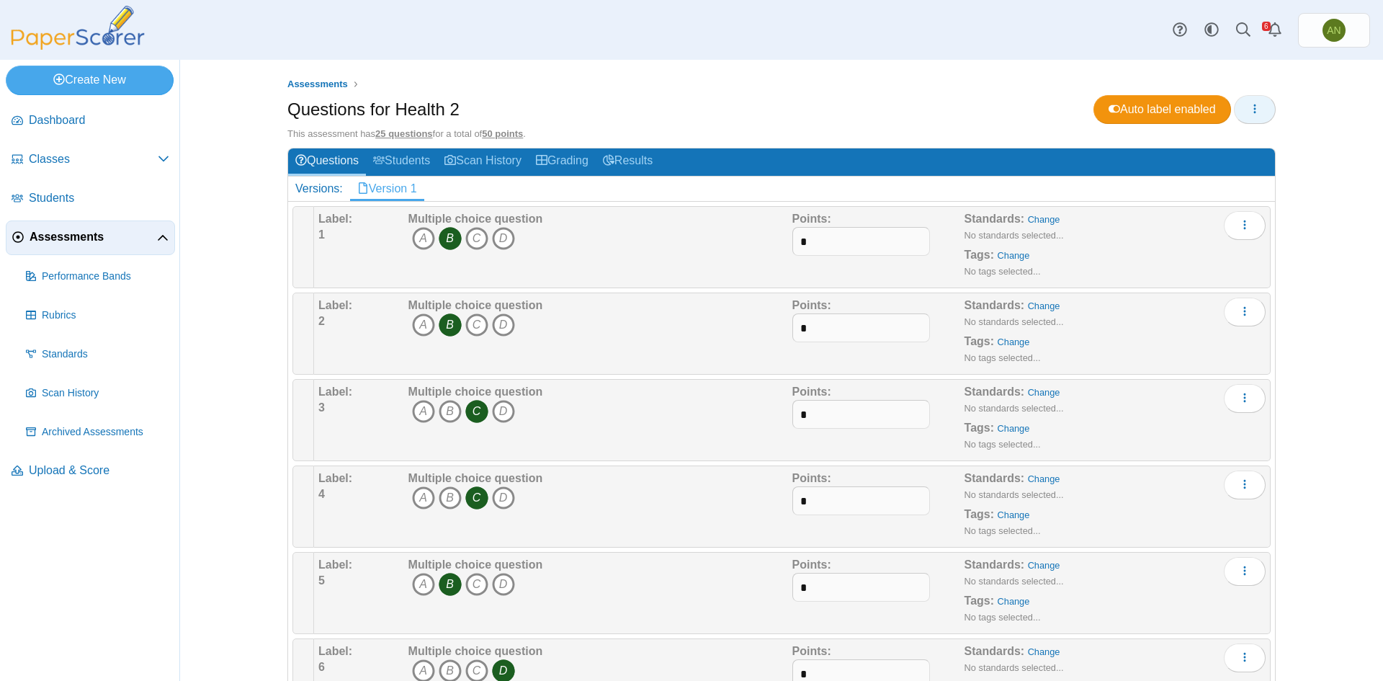
click at [1249, 109] on icon "button" at bounding box center [1255, 109] width 12 height 12
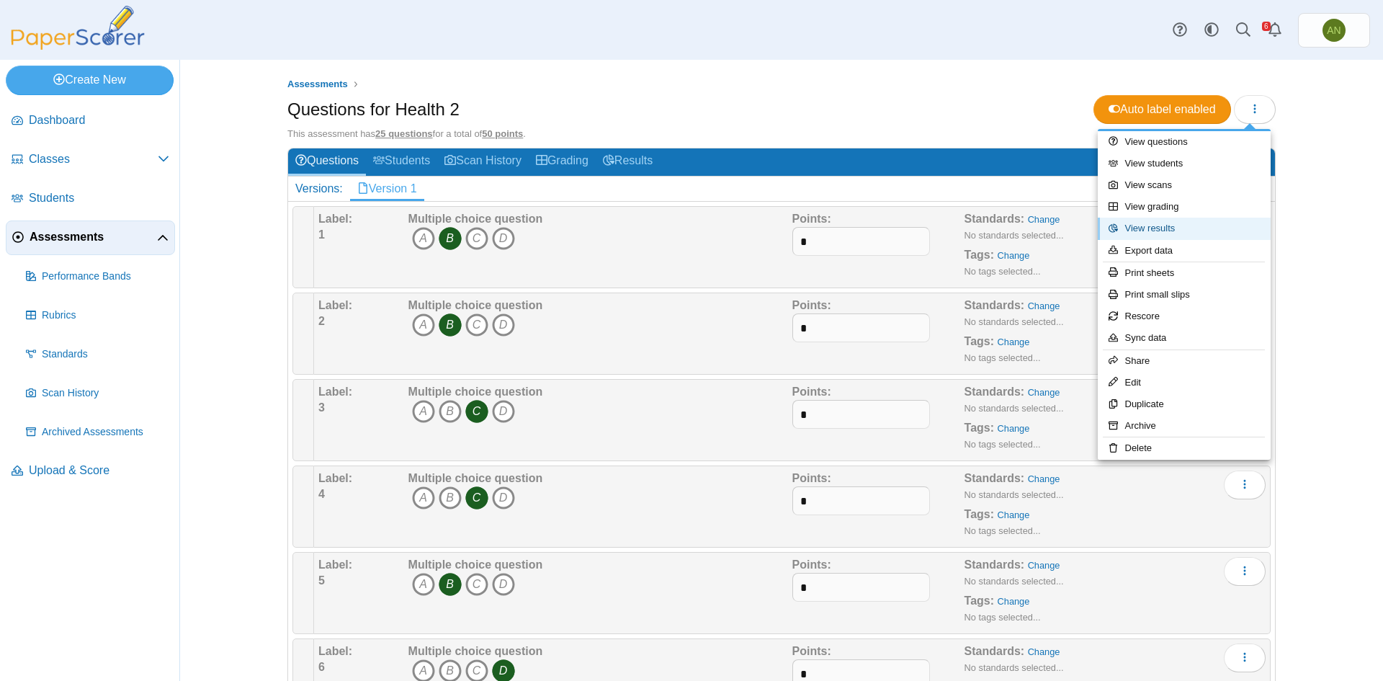
click at [1211, 228] on link "View results" at bounding box center [1184, 229] width 173 height 22
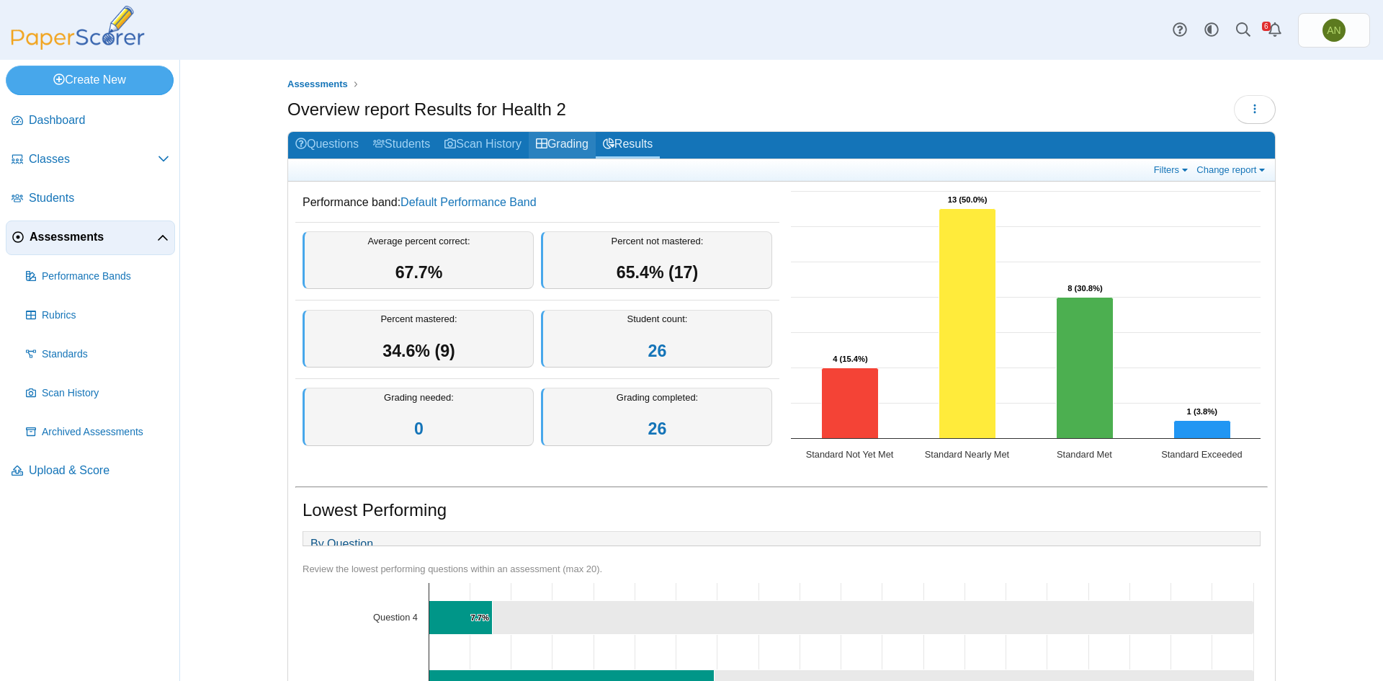
click at [570, 136] on link "Grading" at bounding box center [562, 145] width 67 height 27
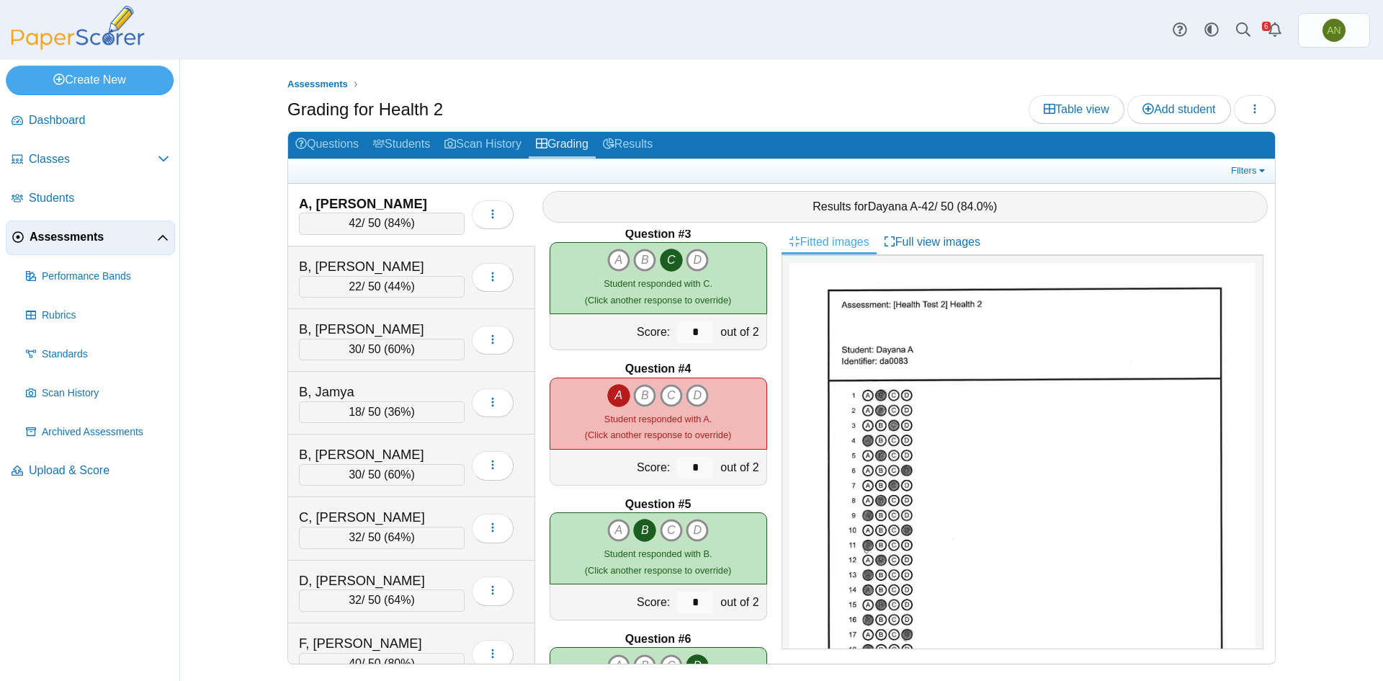
click at [616, 393] on icon "A" at bounding box center [618, 395] width 23 height 23
click at [615, 396] on icon "A" at bounding box center [618, 395] width 23 height 23
click at [696, 467] on input "*" at bounding box center [695, 468] width 36 height 22
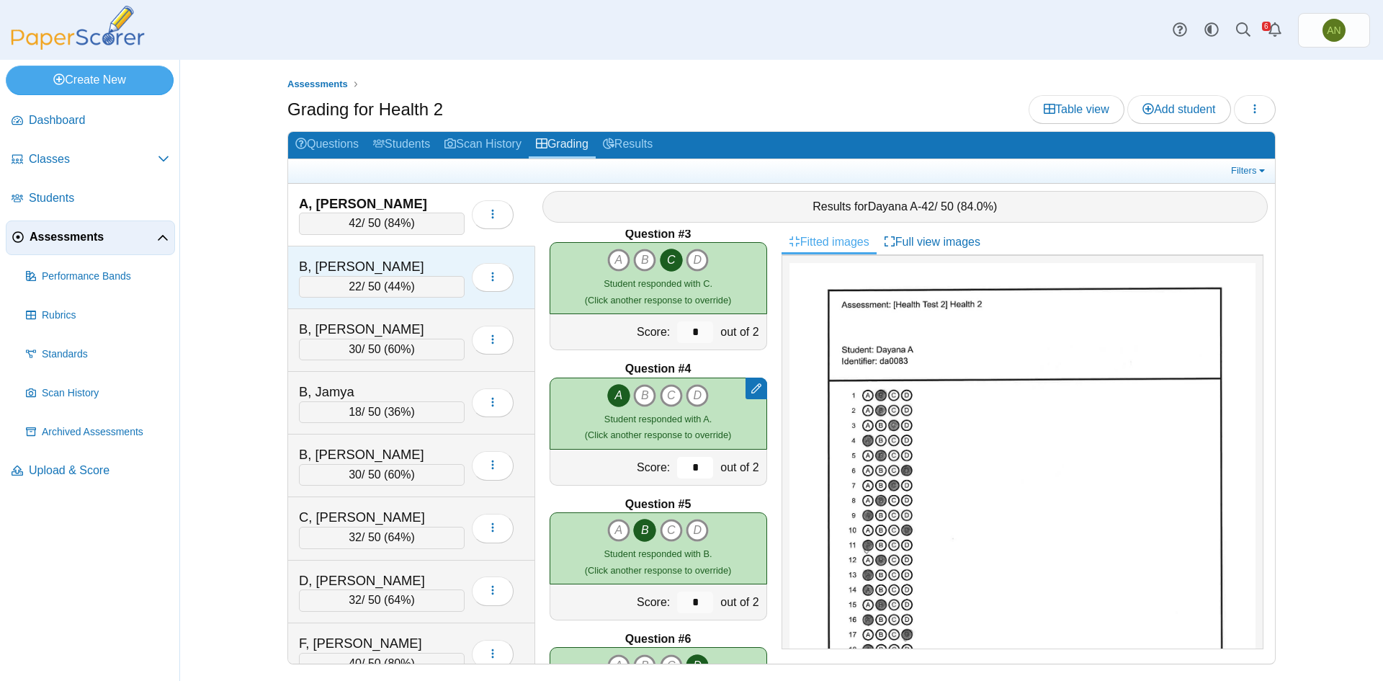
type input "*"
click at [416, 248] on div "B, Alisia 22 / 50 ( 44% ) Loading…" at bounding box center [411, 277] width 247 height 63
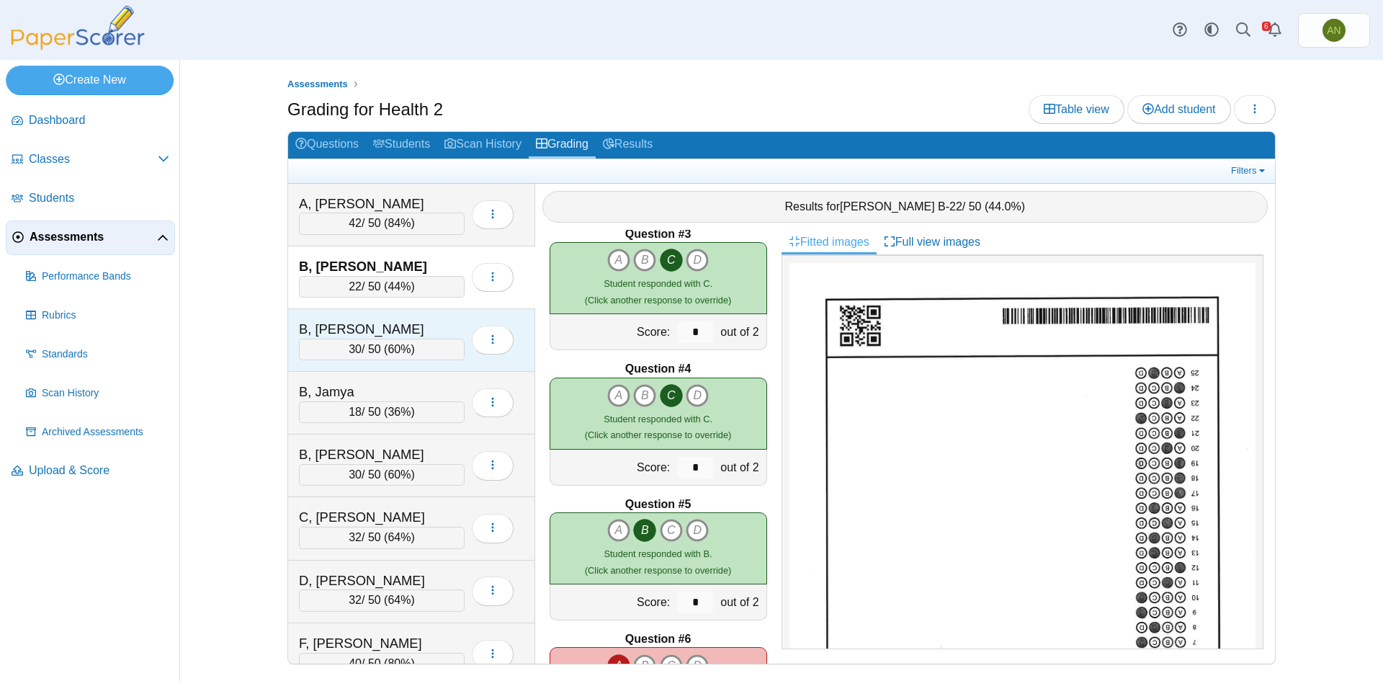
click at [422, 315] on div "B, Angelika 30 / 50 ( 60% ) Loading…" at bounding box center [411, 340] width 247 height 63
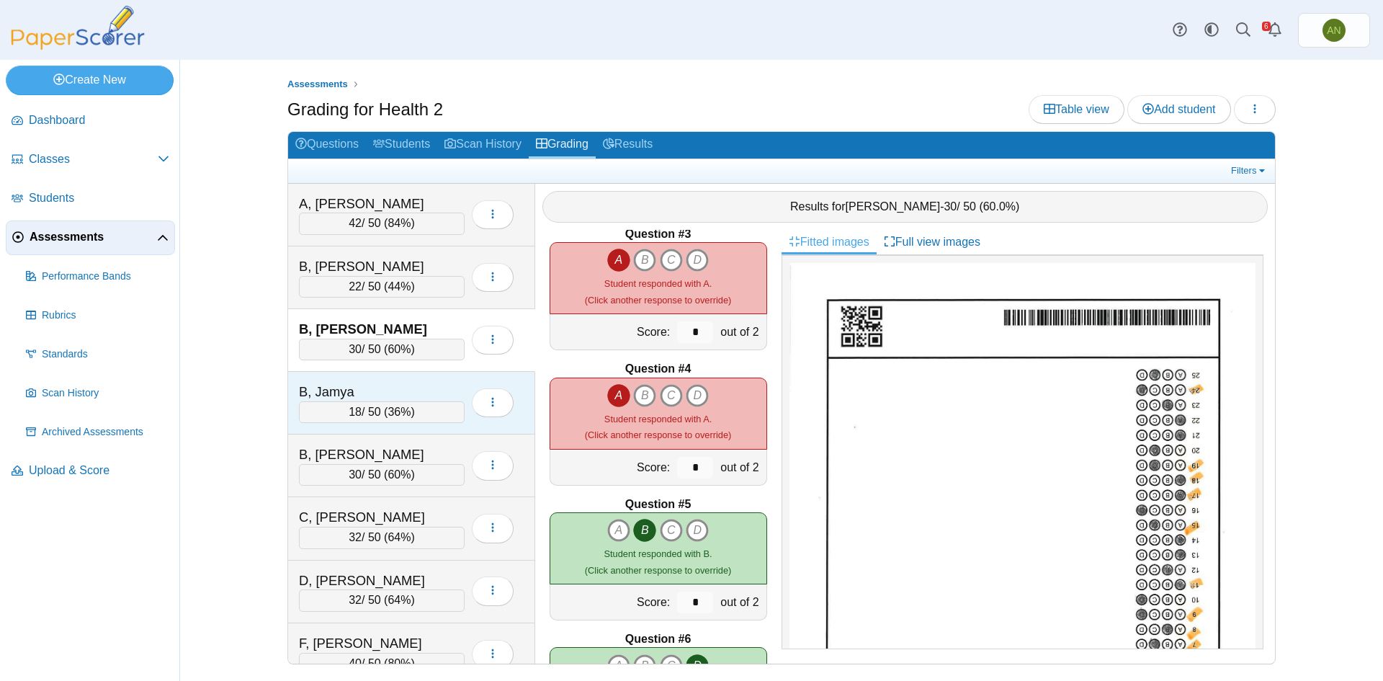
click at [430, 372] on div "B, Jamya 18 / 50 ( 36% ) Loading…" at bounding box center [411, 403] width 247 height 63
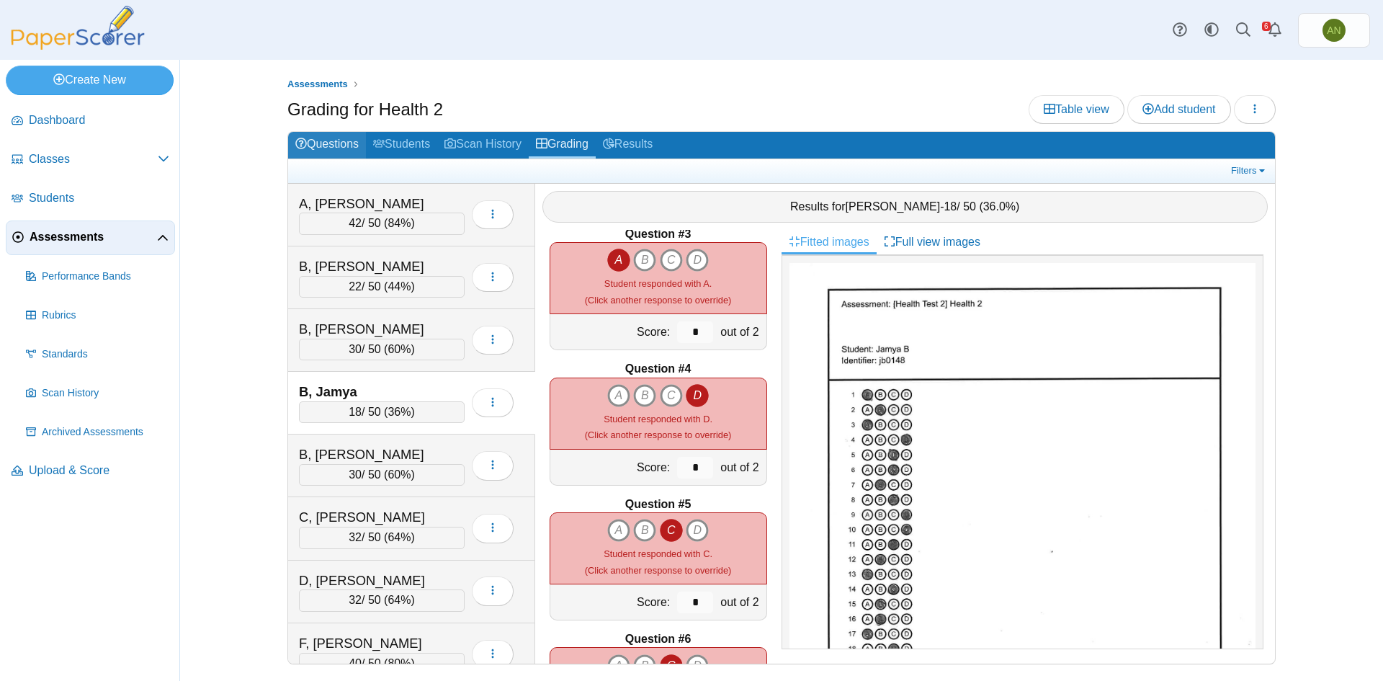
click at [336, 146] on link "Questions" at bounding box center [327, 145] width 78 height 27
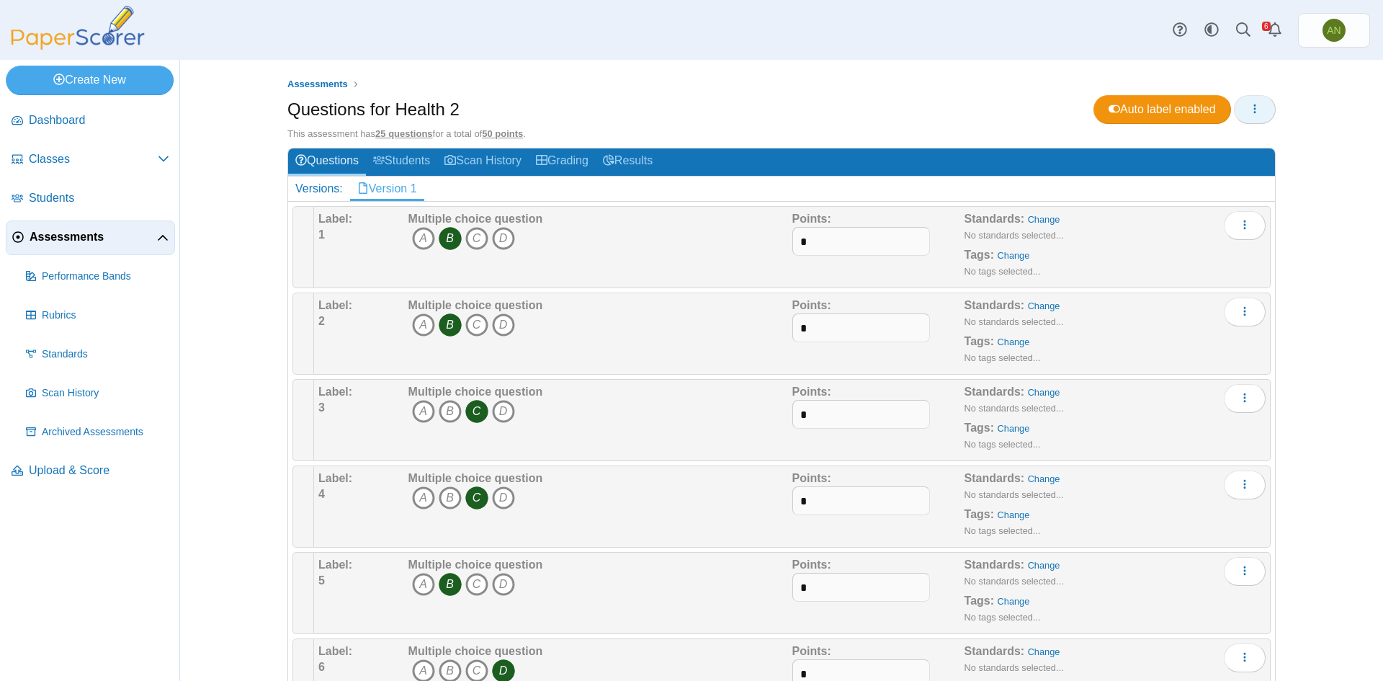
click at [1256, 110] on button "button" at bounding box center [1255, 109] width 42 height 29
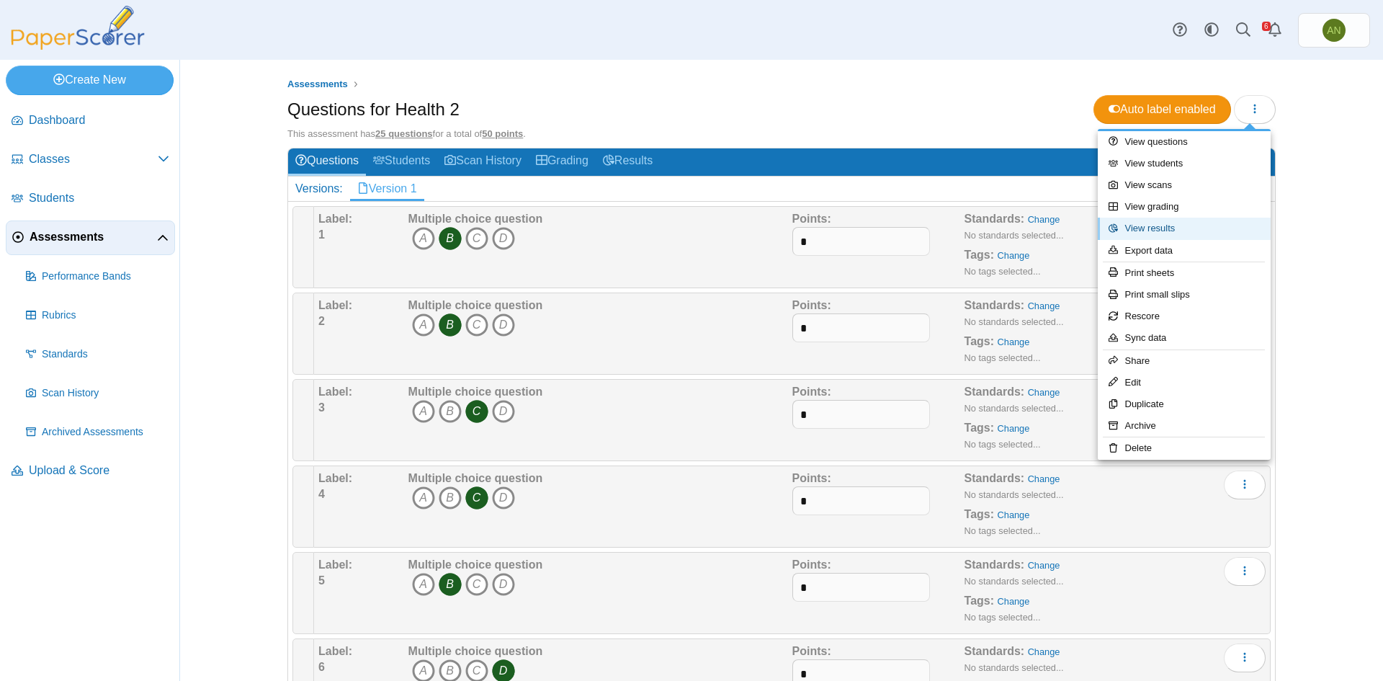
click at [1188, 225] on link "View results" at bounding box center [1184, 229] width 173 height 22
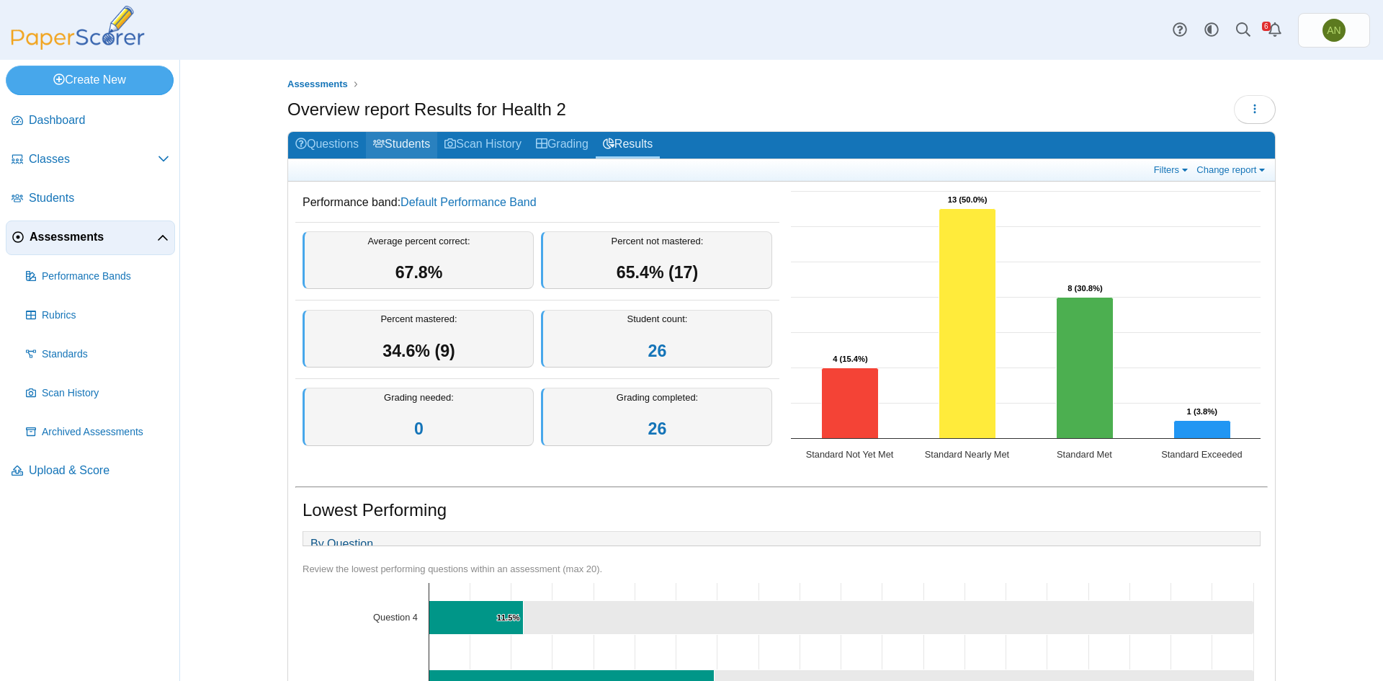
click at [402, 146] on link "Students" at bounding box center [401, 145] width 71 height 27
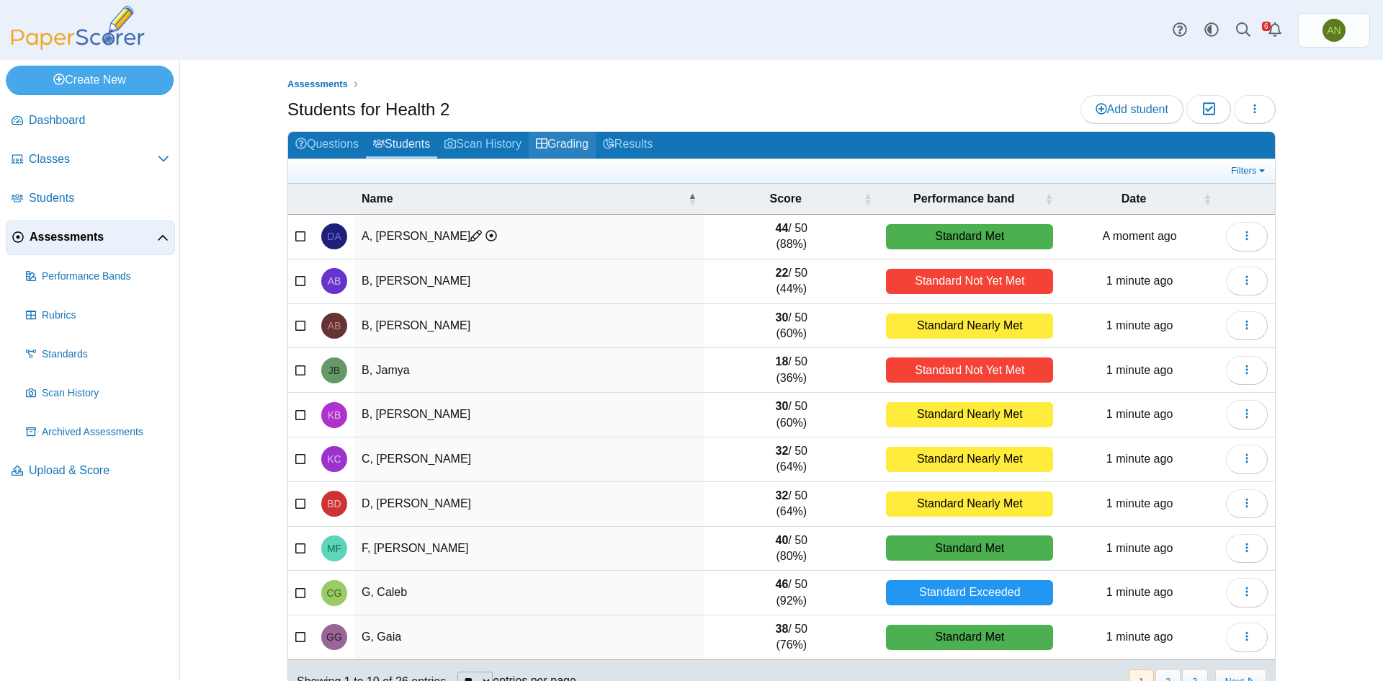
click at [562, 147] on link "Grading" at bounding box center [562, 145] width 67 height 27
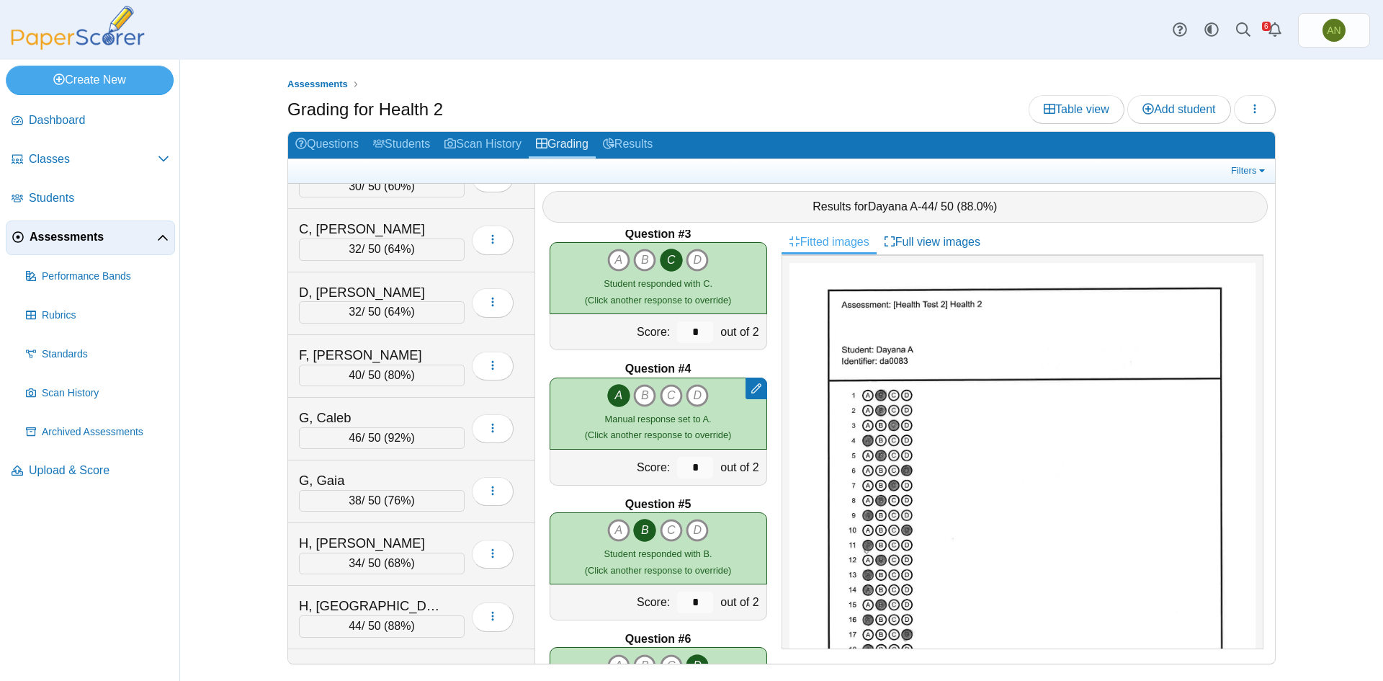
scroll to position [24, 0]
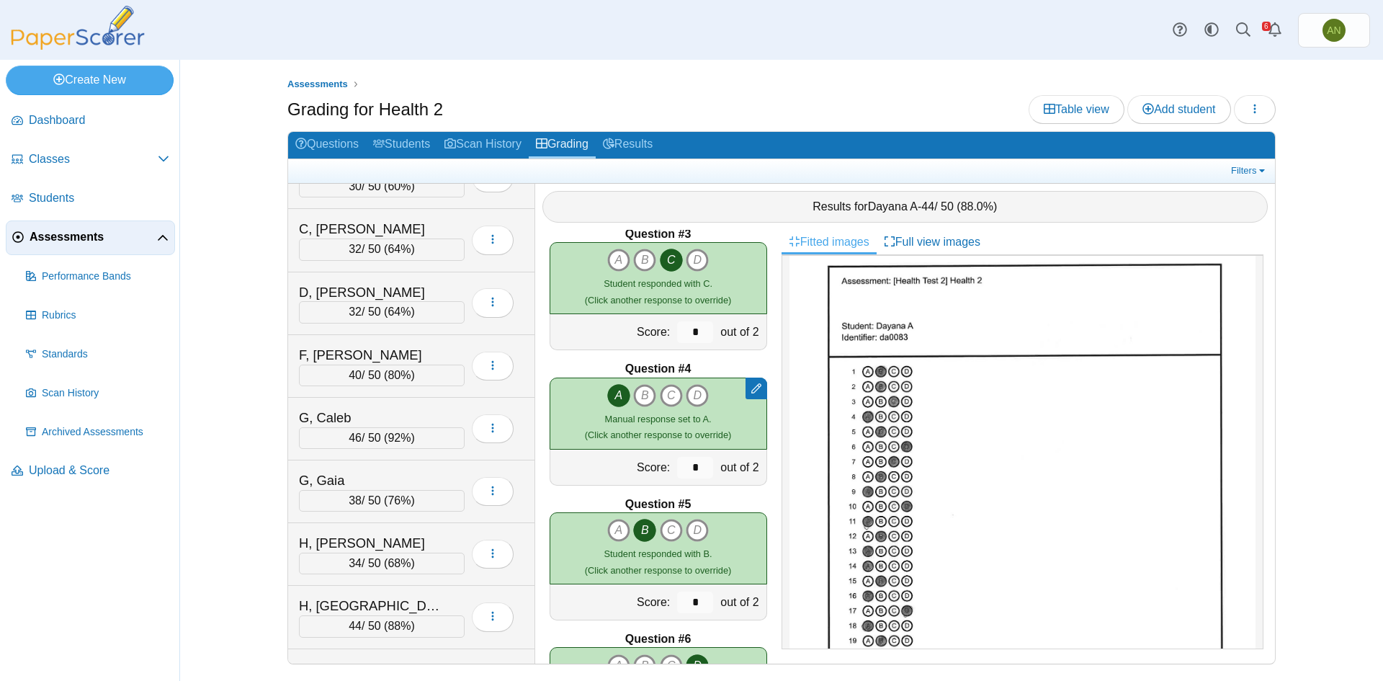
click at [1322, 421] on div "Assessments Grading for Health 2 Table view Add student Loading…" at bounding box center [781, 370] width 1203 height 621
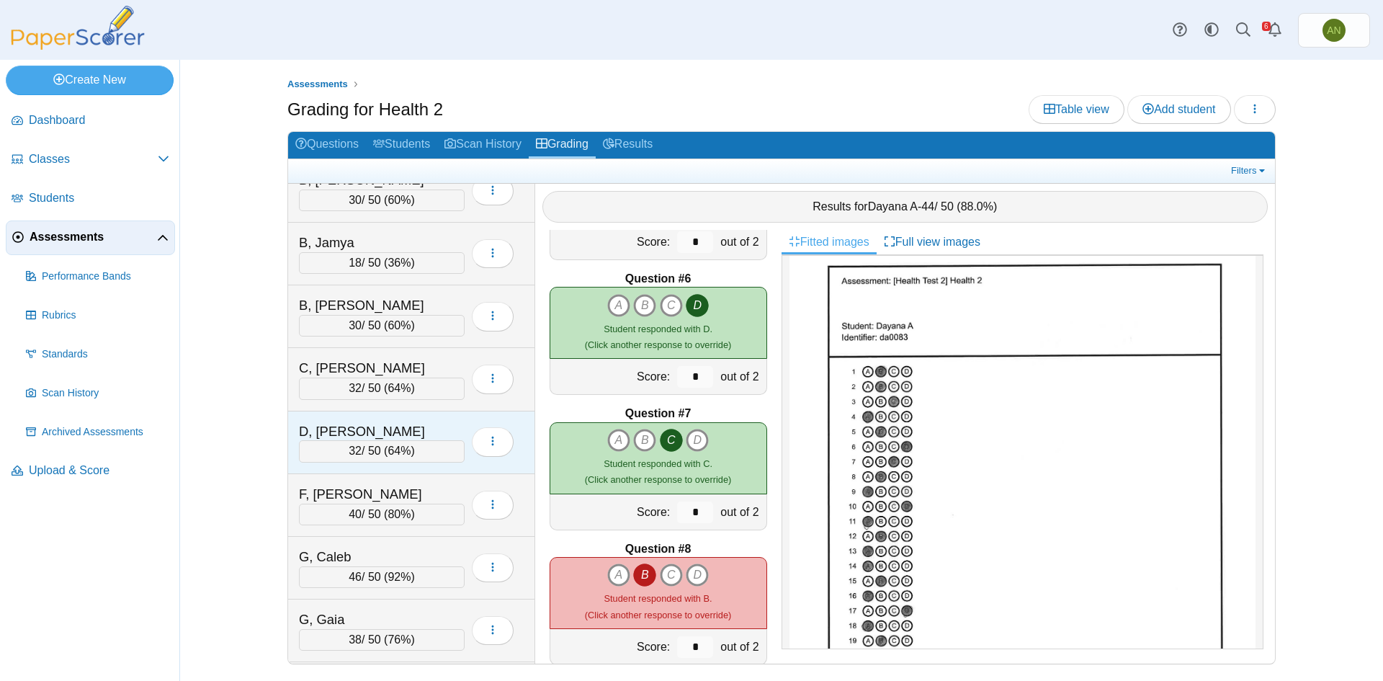
scroll to position [0, 0]
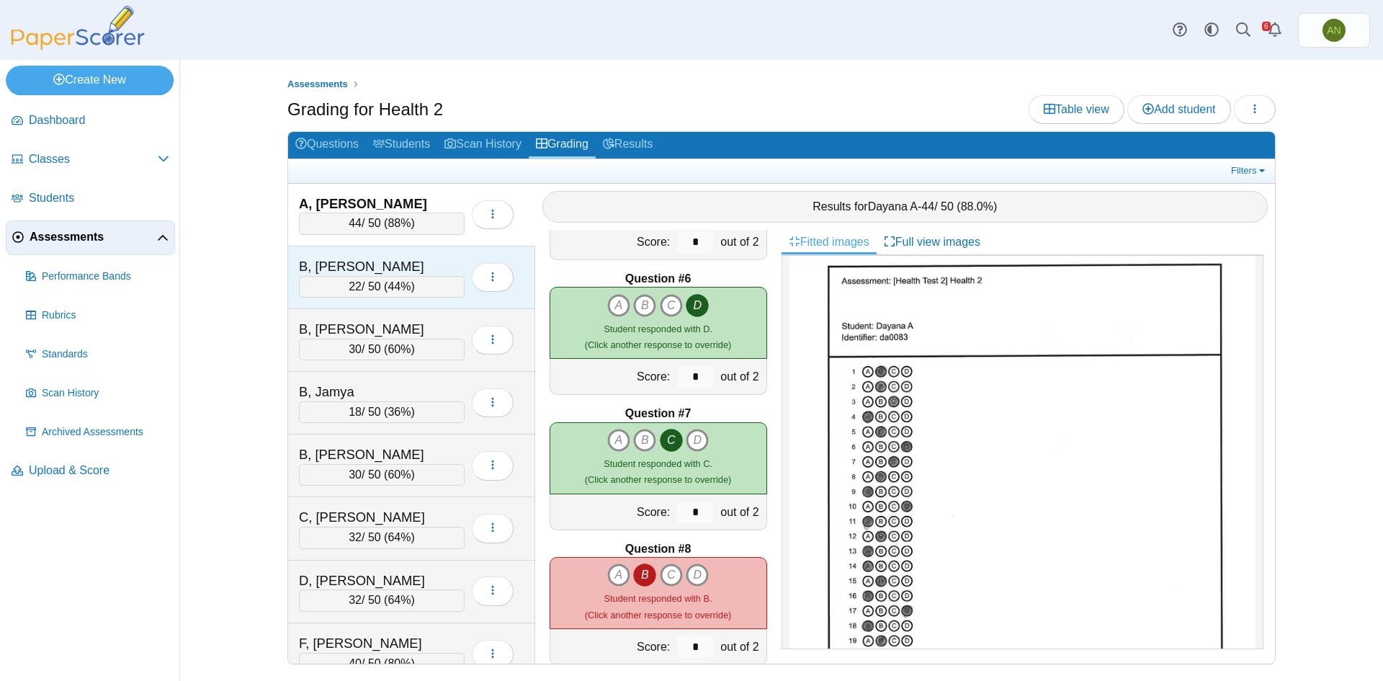
click at [372, 273] on div "B, [PERSON_NAME]" at bounding box center [371, 266] width 144 height 19
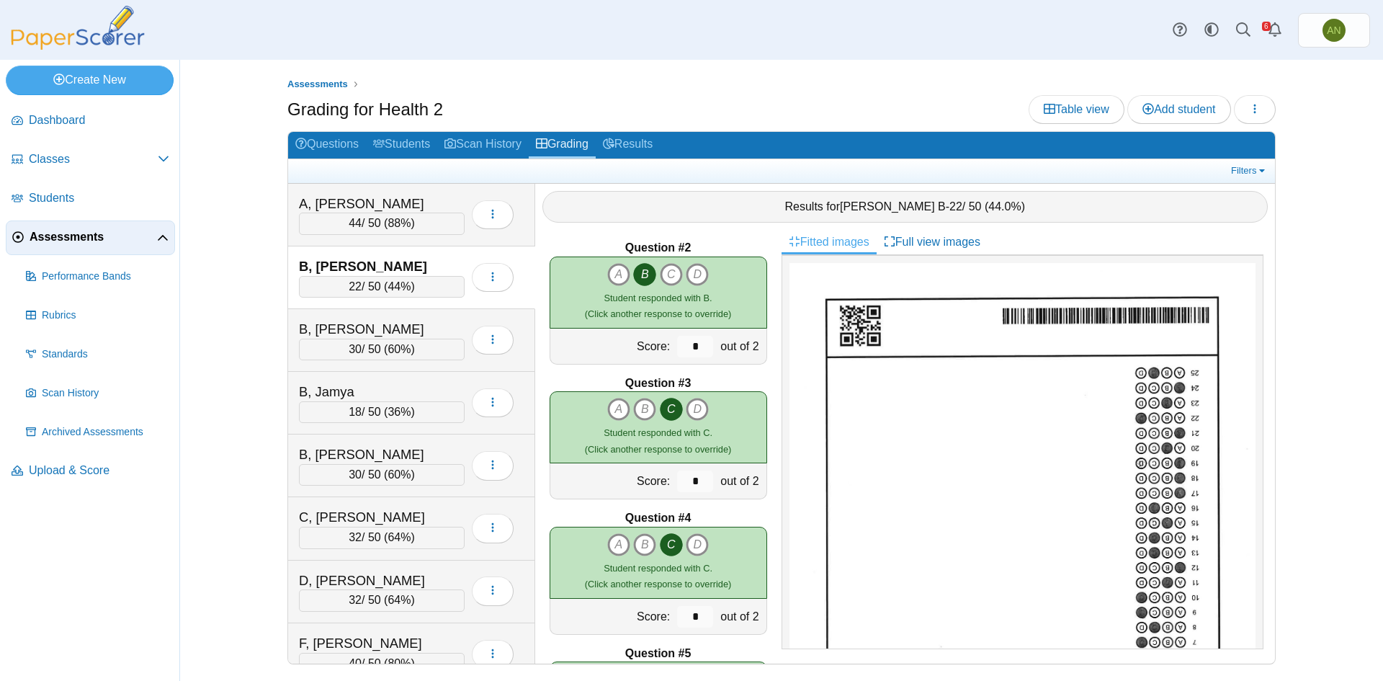
scroll to position [216, 0]
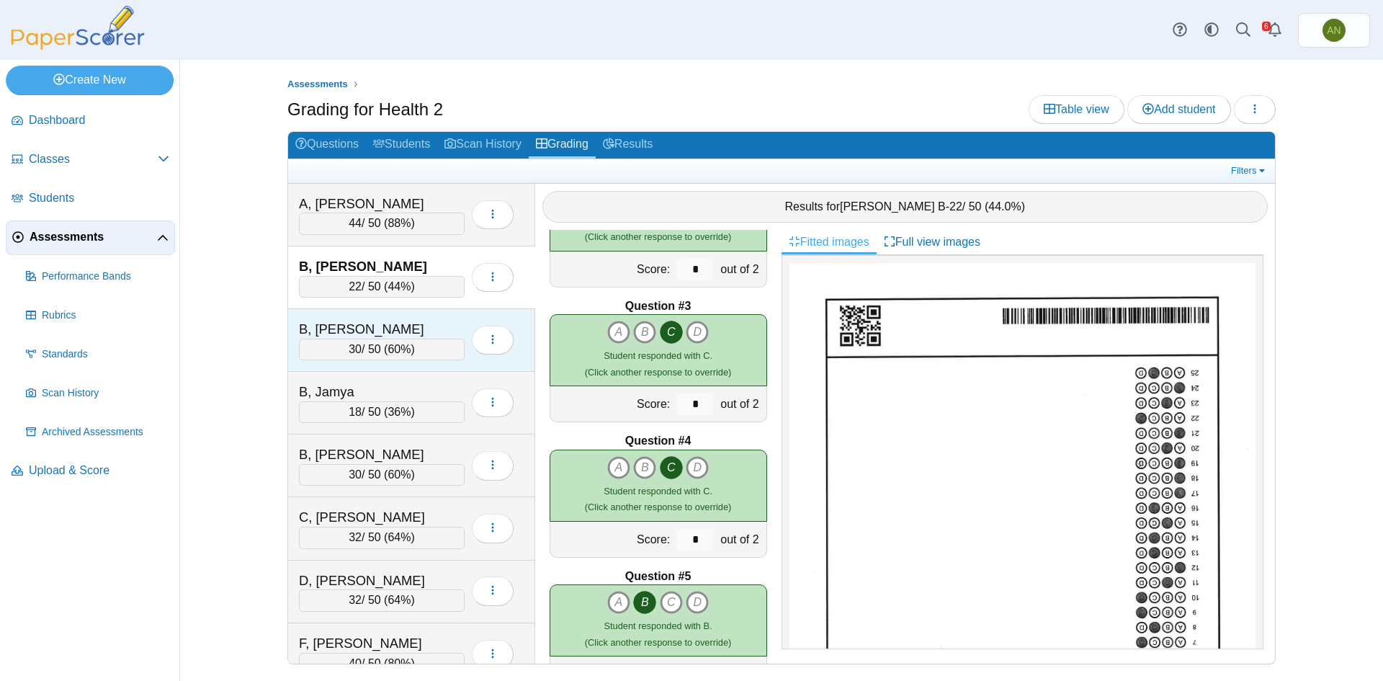
click at [427, 325] on div "B, [PERSON_NAME]" at bounding box center [371, 329] width 144 height 19
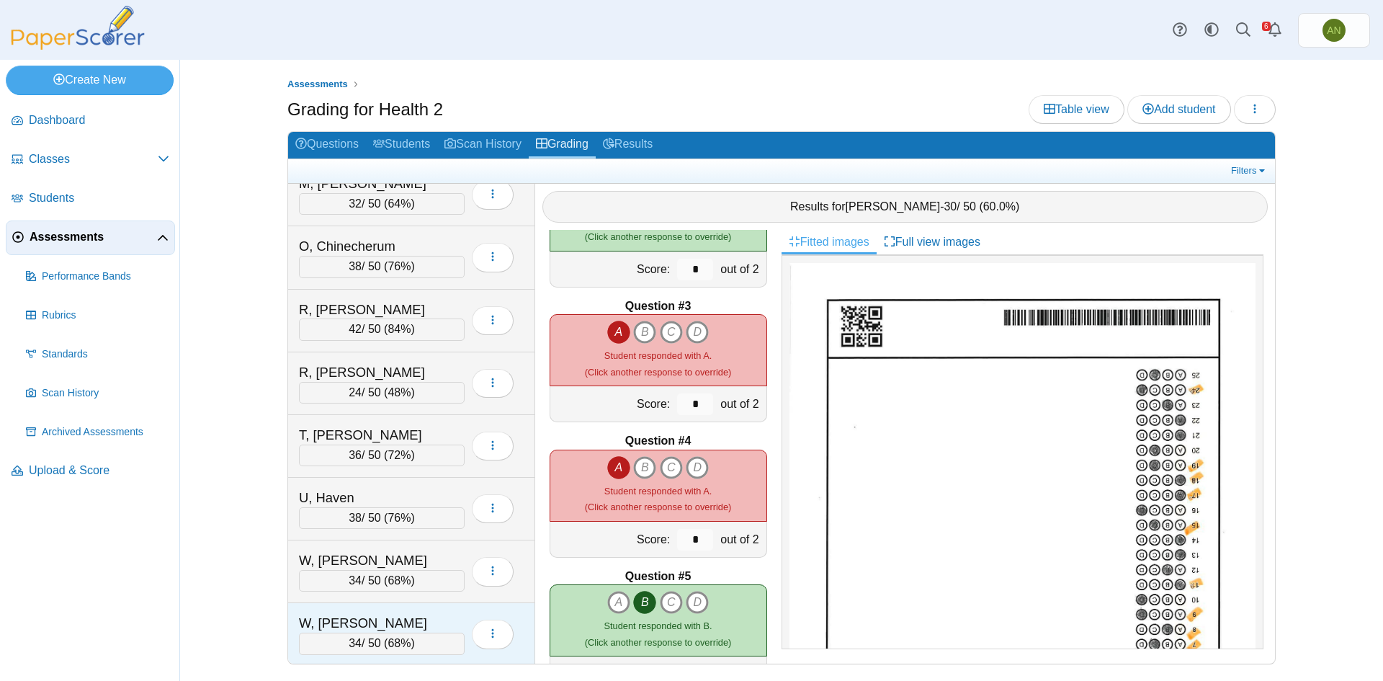
scroll to position [1152, 0]
